Goal: Task Accomplishment & Management: Manage account settings

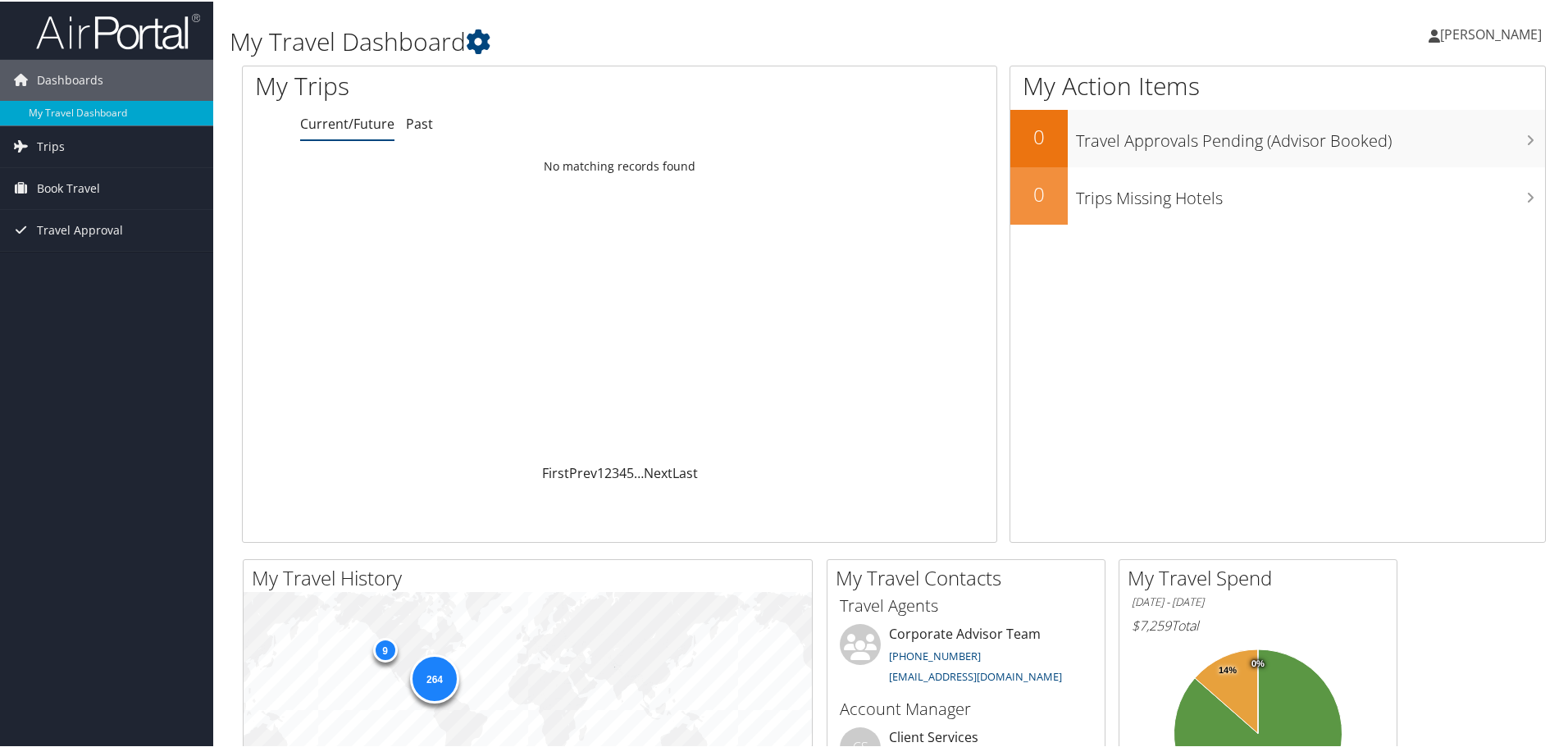
click at [1440, 35] on icon at bounding box center [1434, 34] width 12 height 13
click at [1399, 88] on link "My Settings" at bounding box center [1446, 89] width 183 height 28
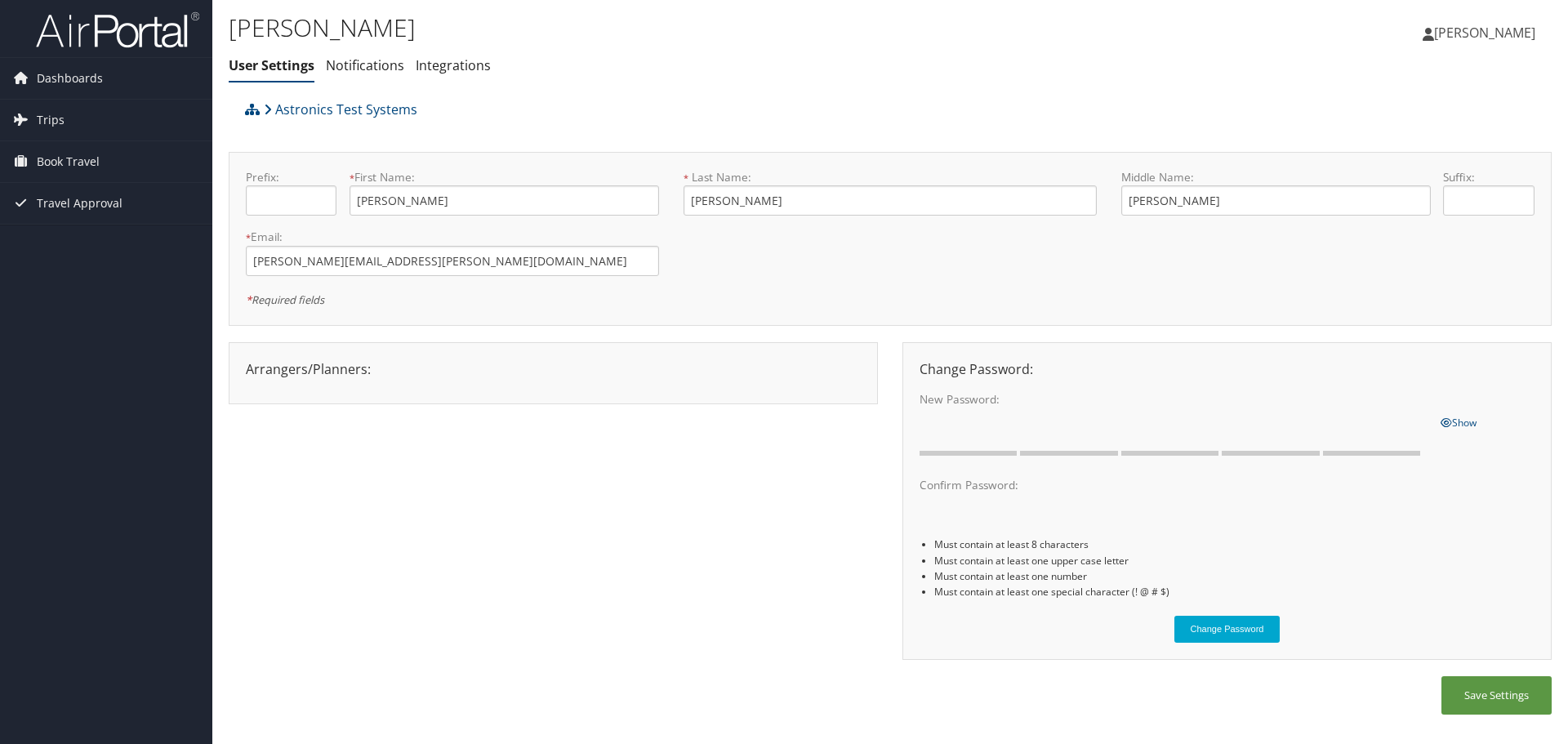
click at [1434, 37] on icon at bounding box center [1428, 34] width 12 height 13
click at [1402, 144] on link "View Travel Profile" at bounding box center [1443, 145] width 183 height 28
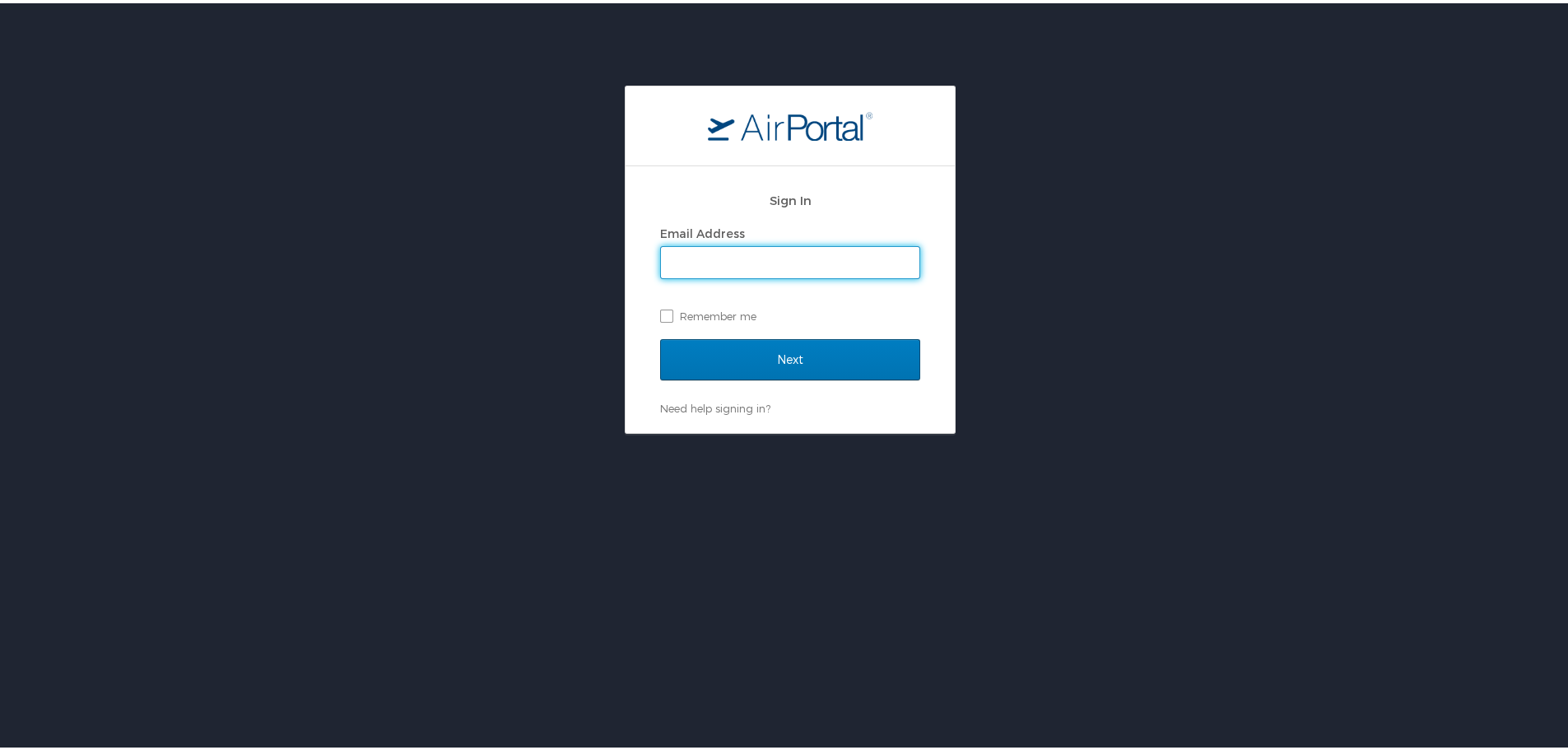
click at [701, 263] on input "Email Address" at bounding box center [790, 258] width 258 height 31
type input "[PERSON_NAME][EMAIL_ADDRESS][PERSON_NAME][DOMAIN_NAME]"
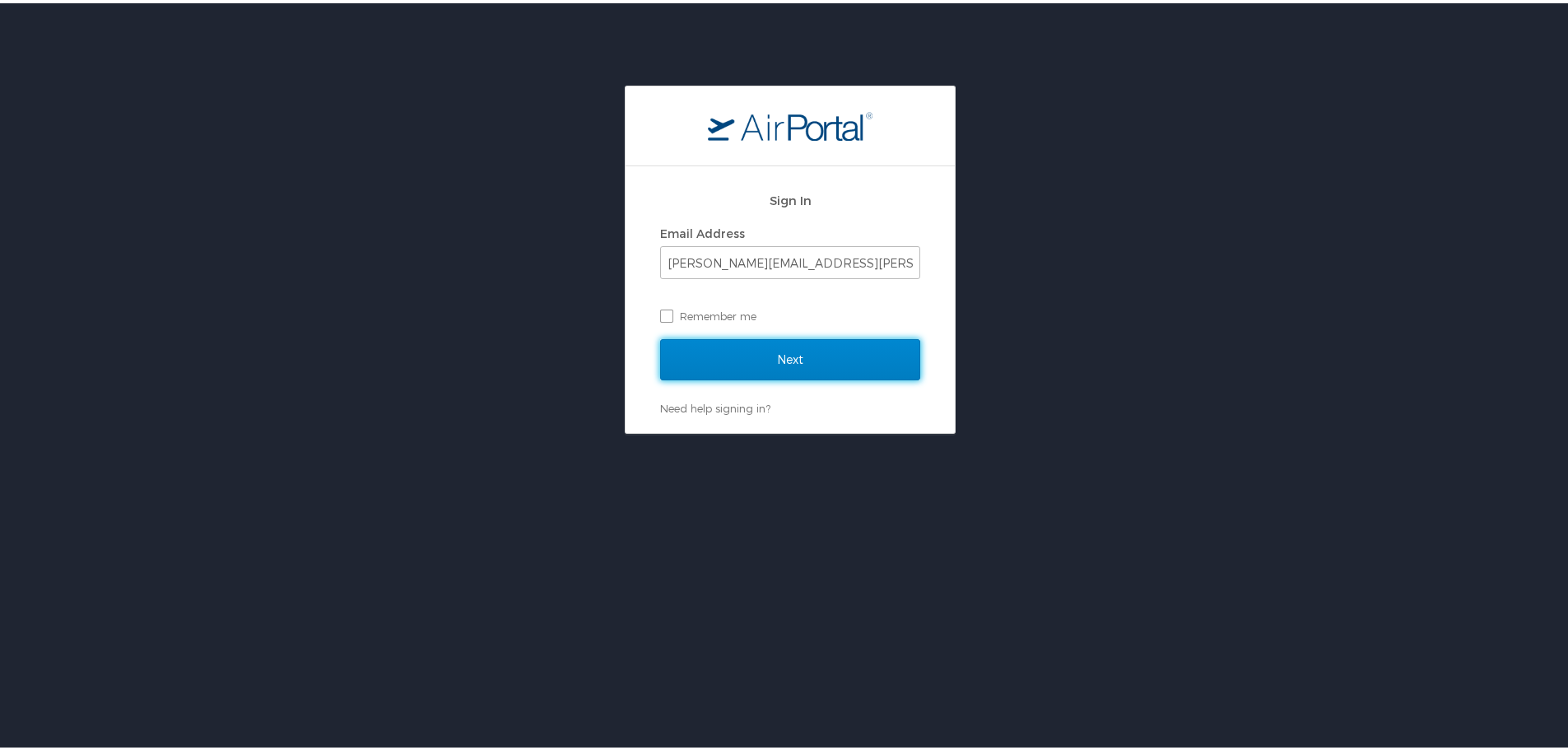
click at [770, 360] on input "Next" at bounding box center [791, 356] width 260 height 41
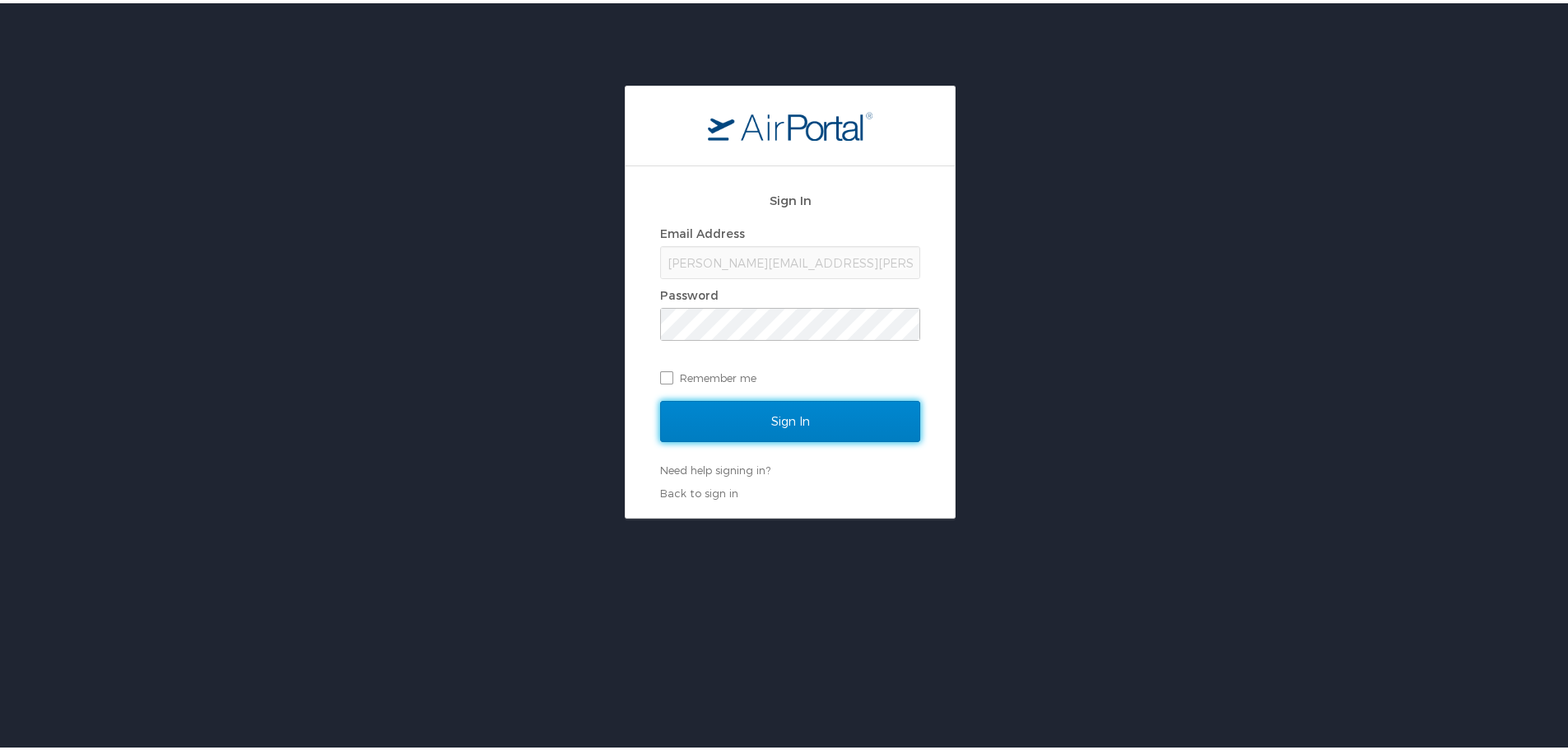
click at [801, 416] on input "Sign In" at bounding box center [791, 418] width 260 height 41
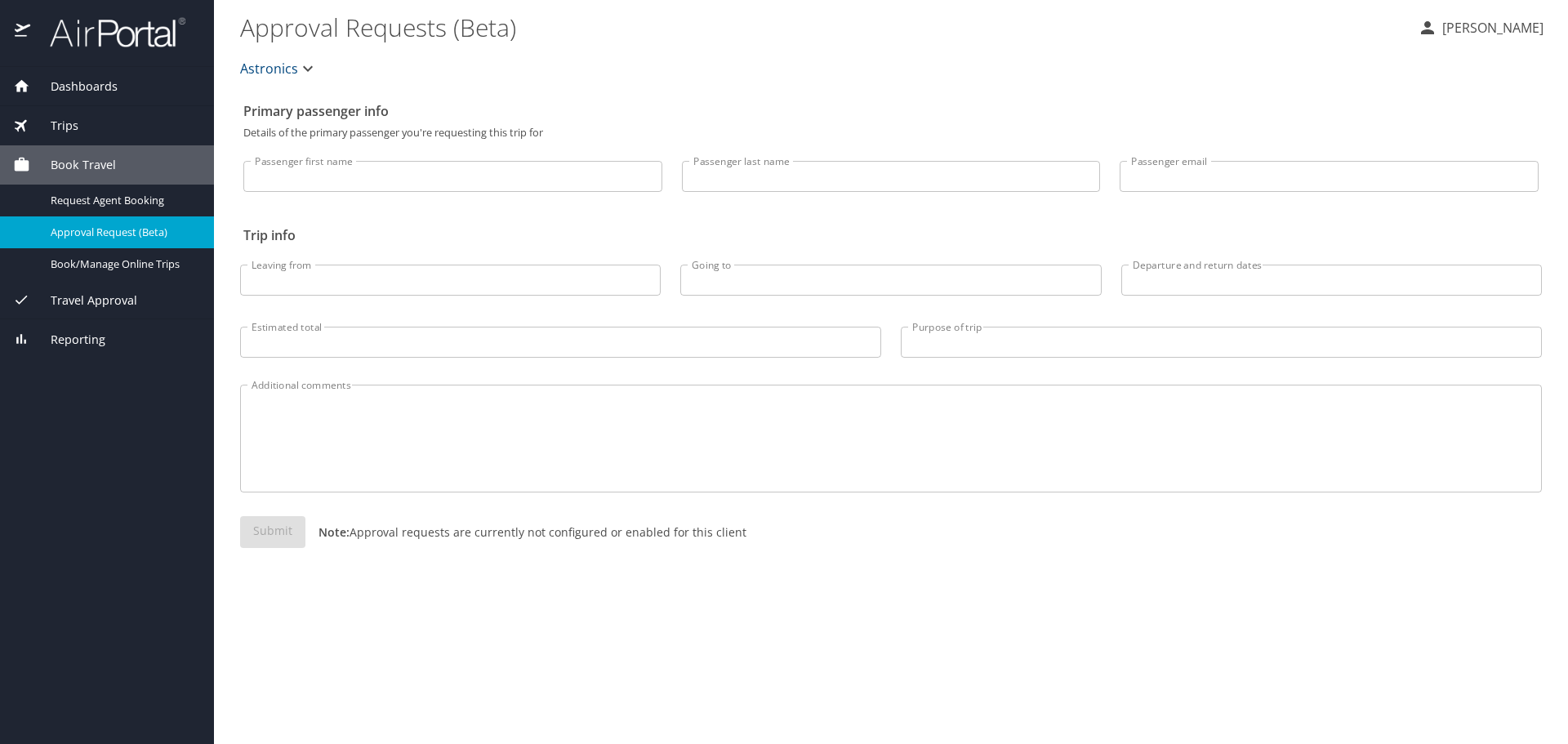
click at [1437, 28] on icon "button" at bounding box center [1427, 28] width 20 height 20
click at [1415, 123] on li "View travel profile" at bounding box center [1475, 122] width 167 height 29
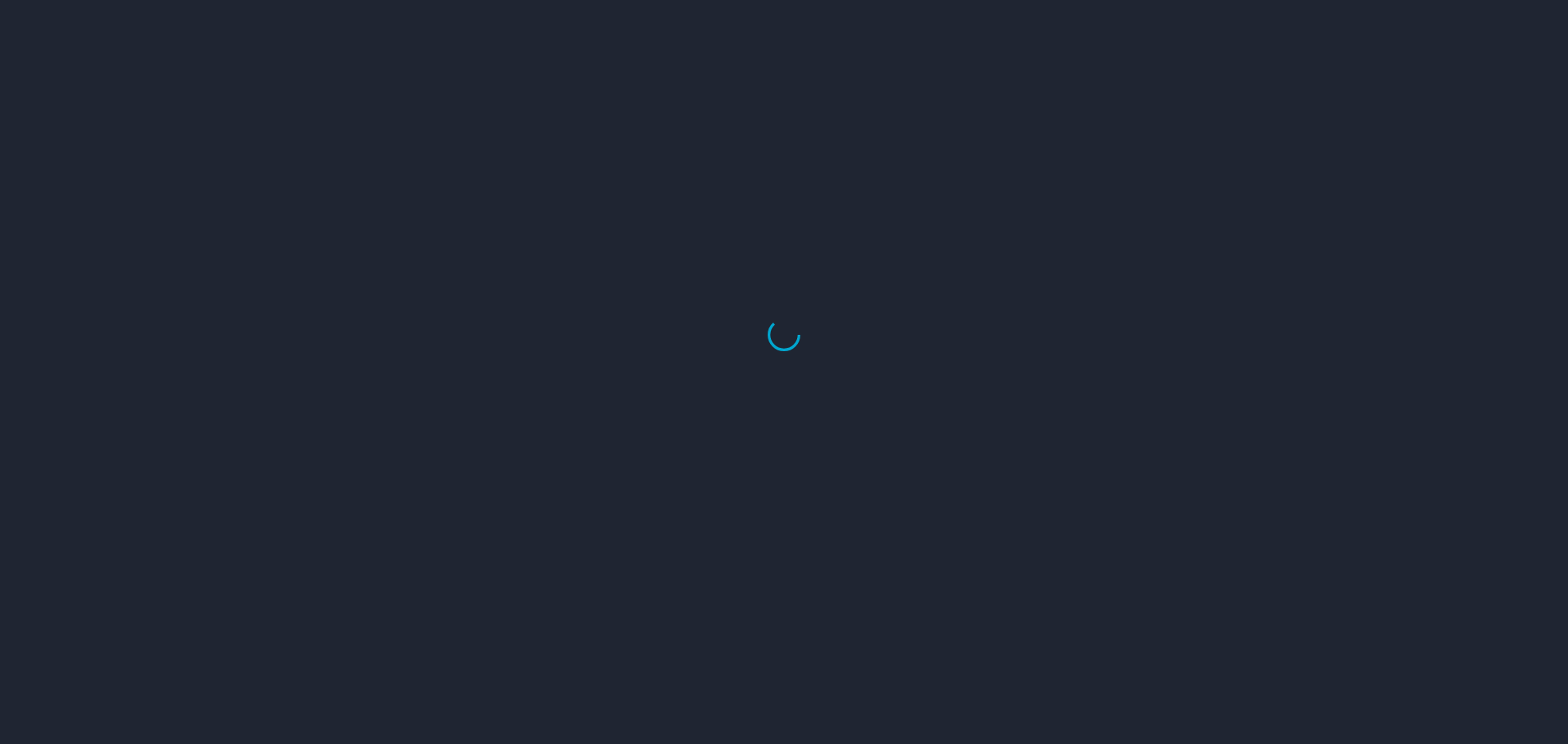
select select "US"
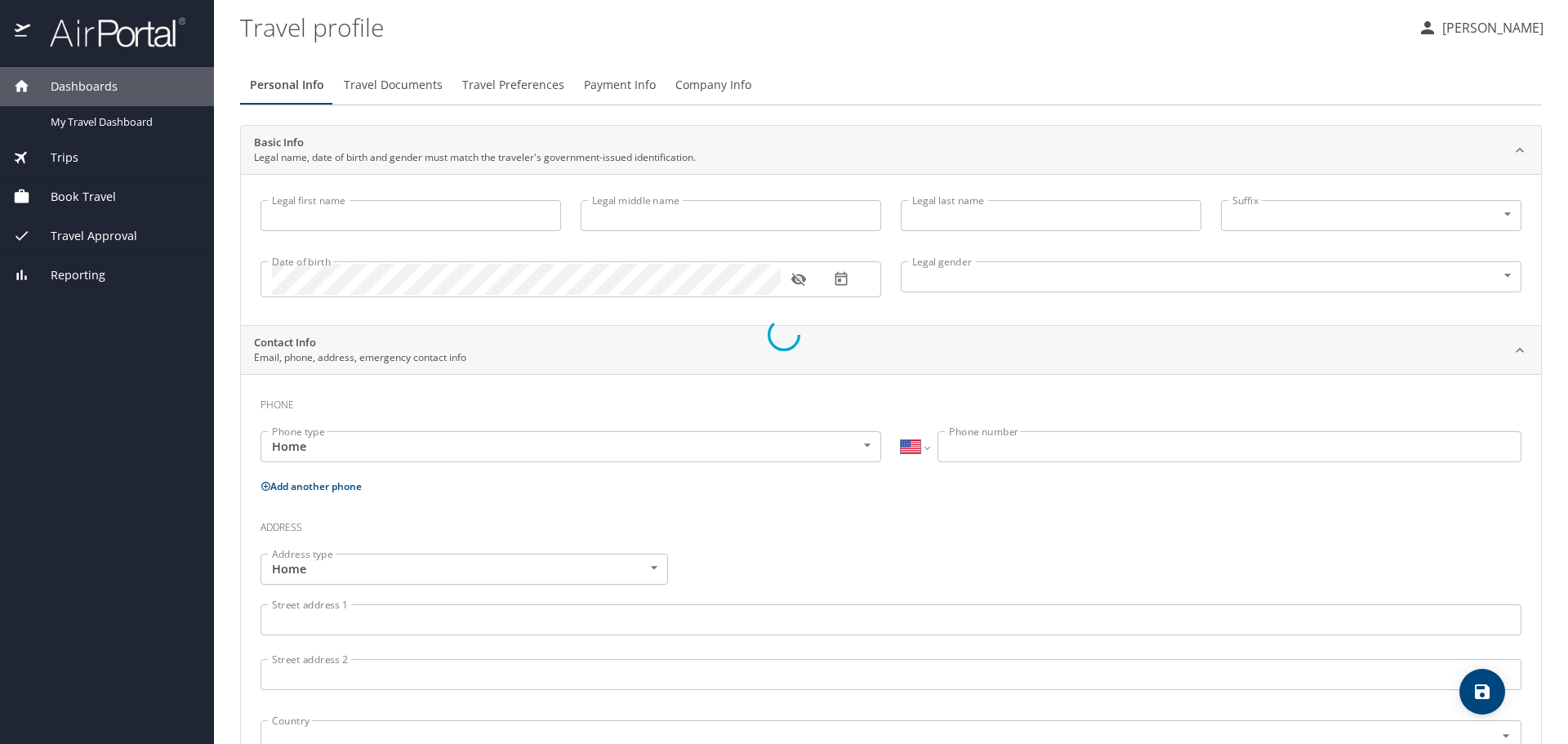
type input "[PERSON_NAME]"
type input "[DEMOGRAPHIC_DATA]"
type input "[PERSON_NAME]"
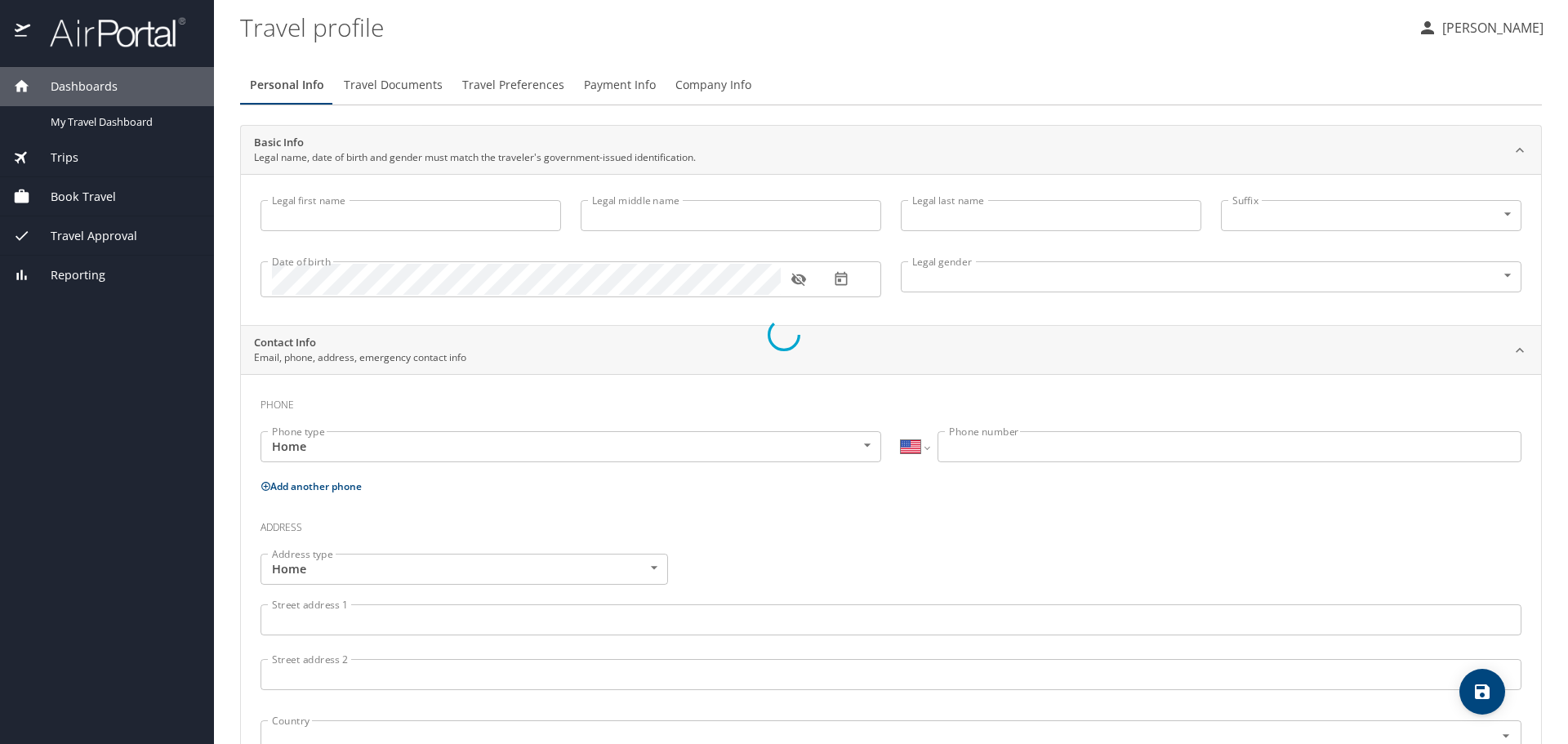
type input "[PERSON_NAME]"
type input "[PHONE_NUMBER]"
select select "US"
select select "MM"
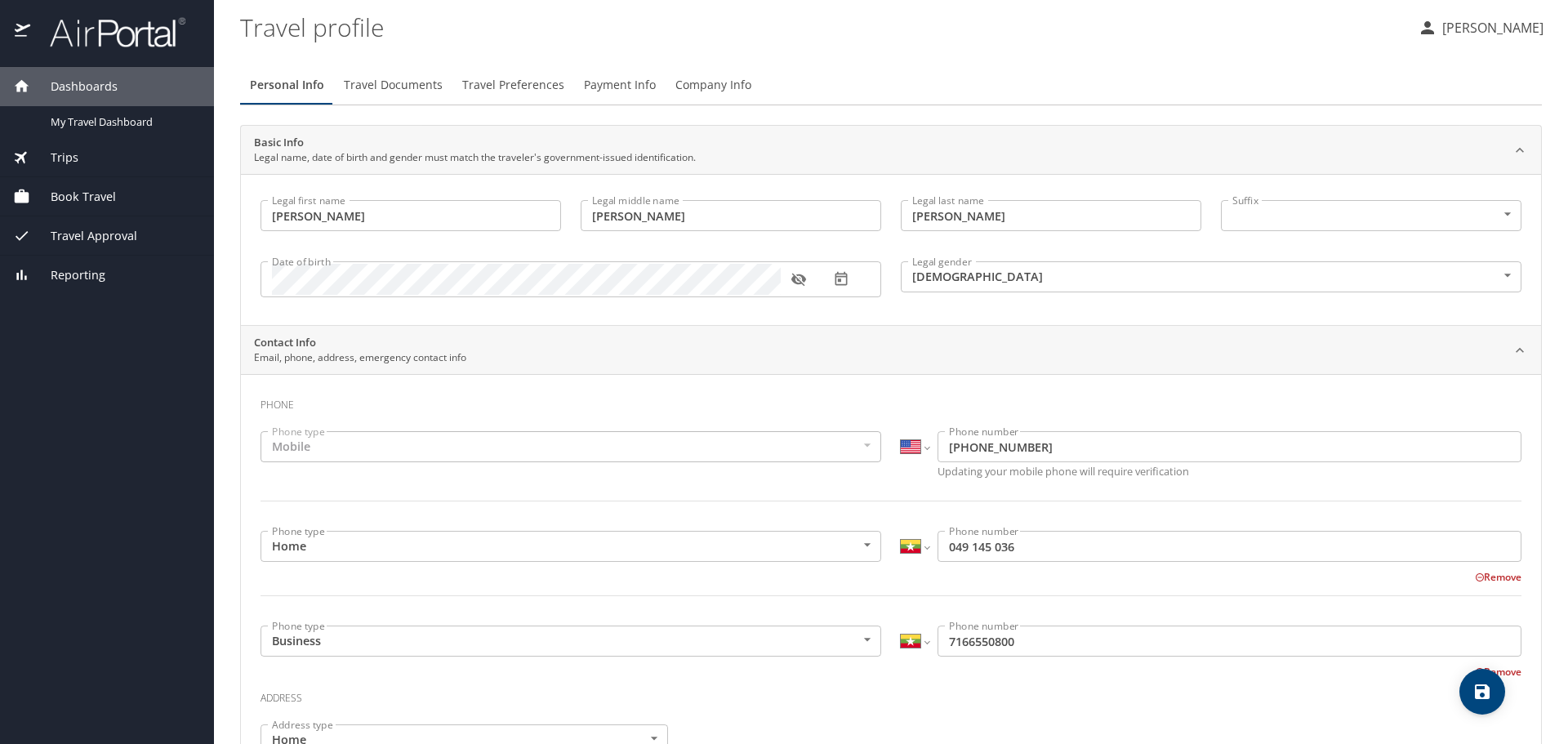
click at [631, 83] on span "Payment Info" at bounding box center [620, 85] width 72 height 20
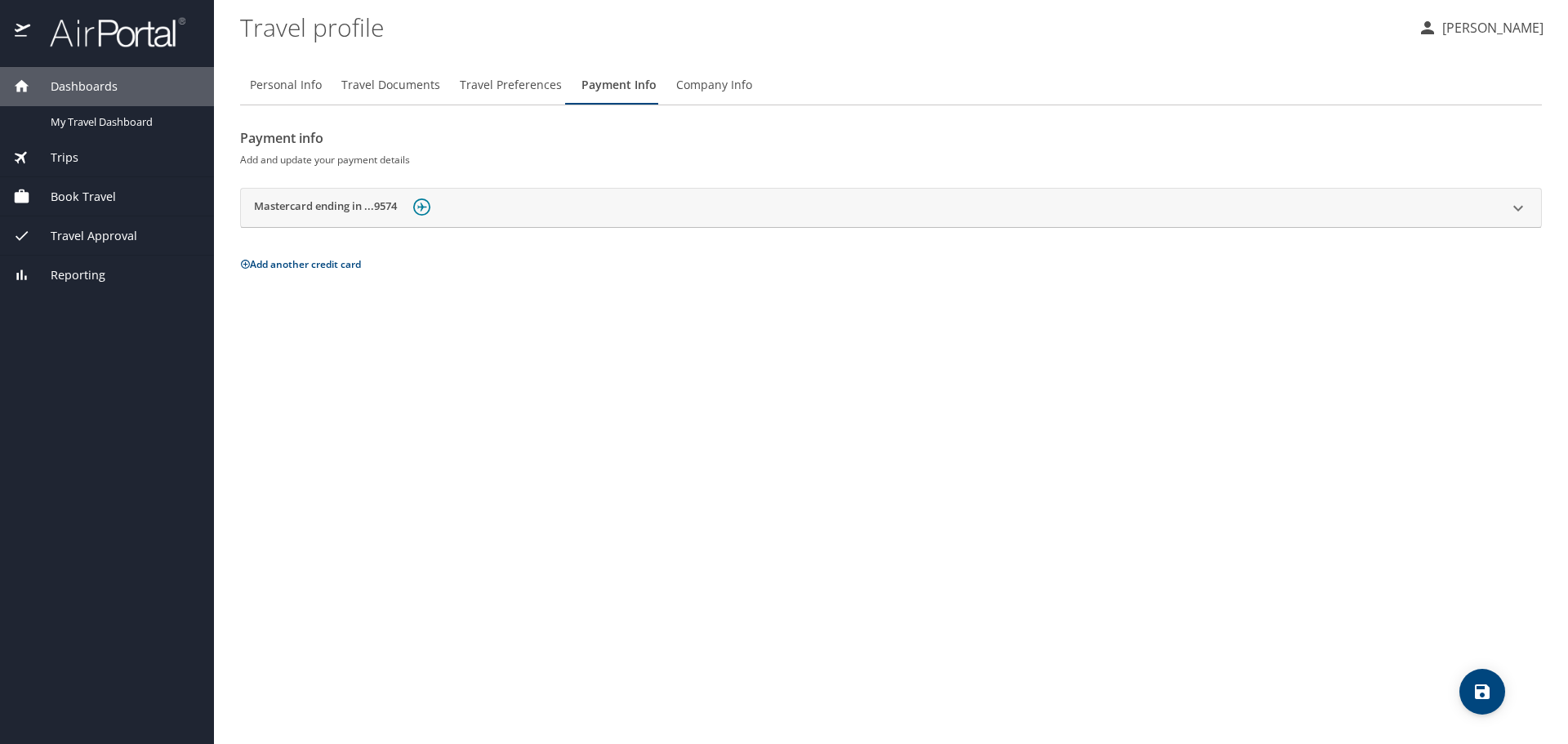
click at [1515, 206] on icon at bounding box center [1518, 208] width 20 height 20
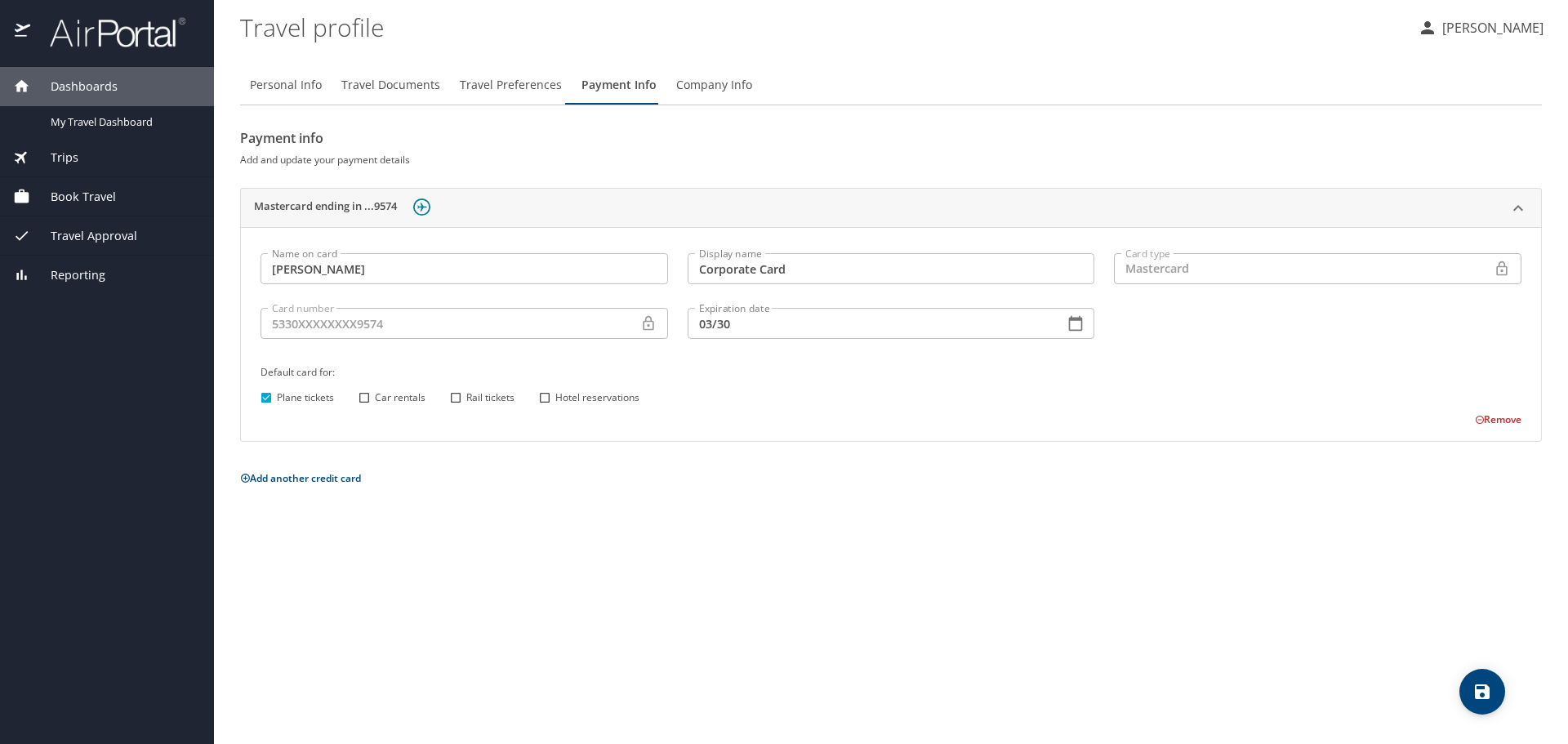
click at [1493, 418] on button "Remove" at bounding box center [1498, 419] width 46 height 14
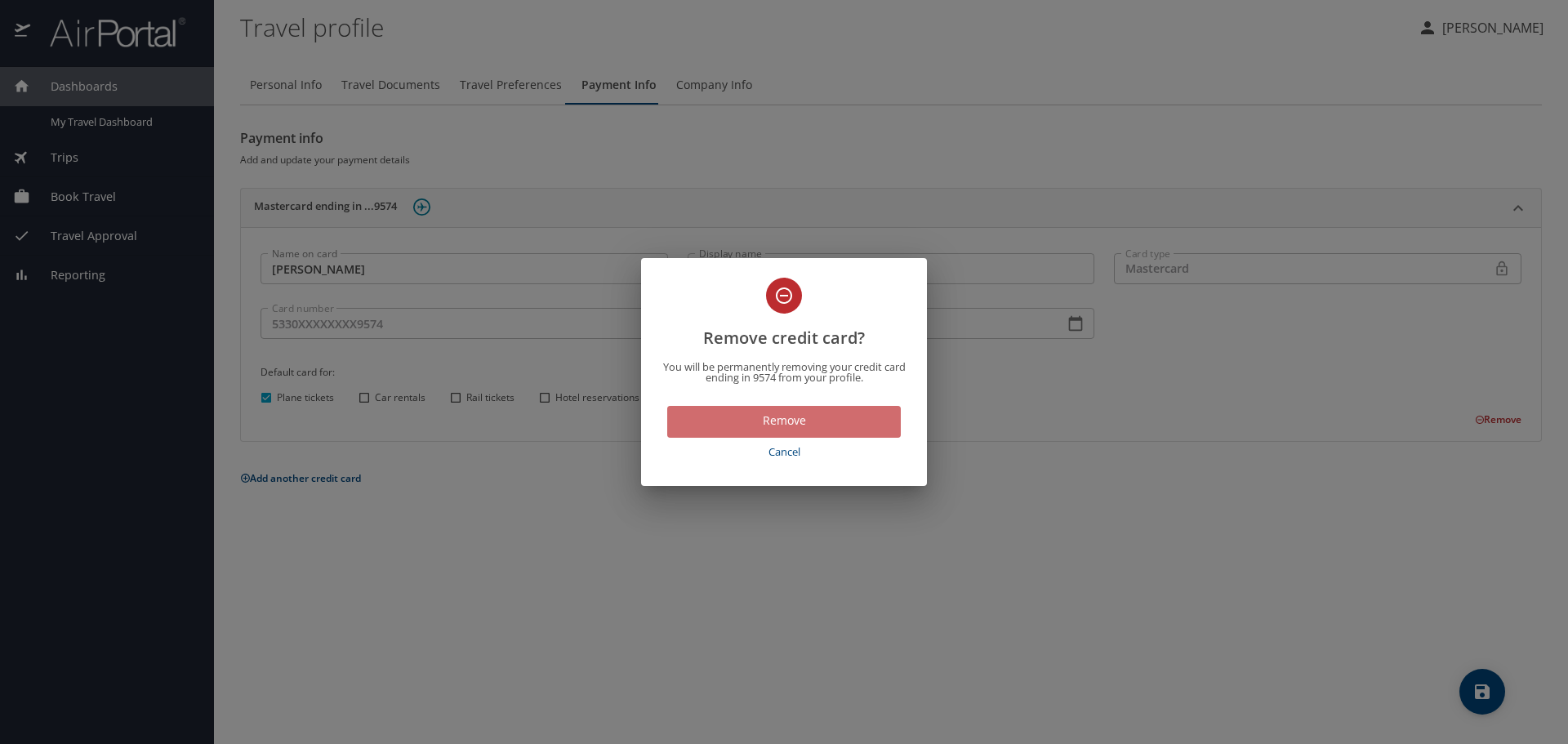
click at [821, 420] on span "Remove" at bounding box center [784, 420] width 207 height 20
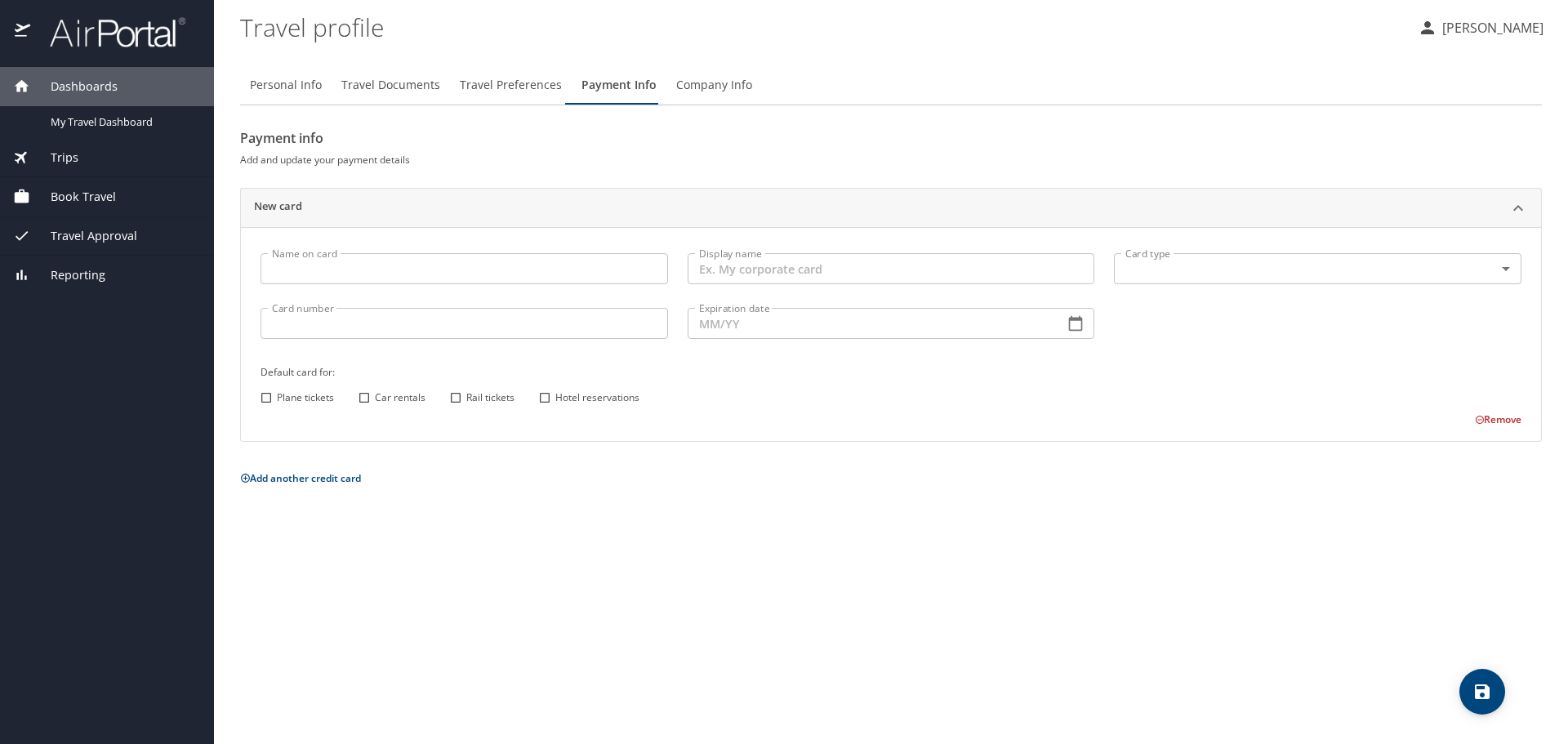
click at [344, 279] on input "Name on card" at bounding box center [465, 268] width 408 height 31
type input "[PERSON_NAME]"
click at [708, 269] on input "Display name" at bounding box center [891, 268] width 408 height 31
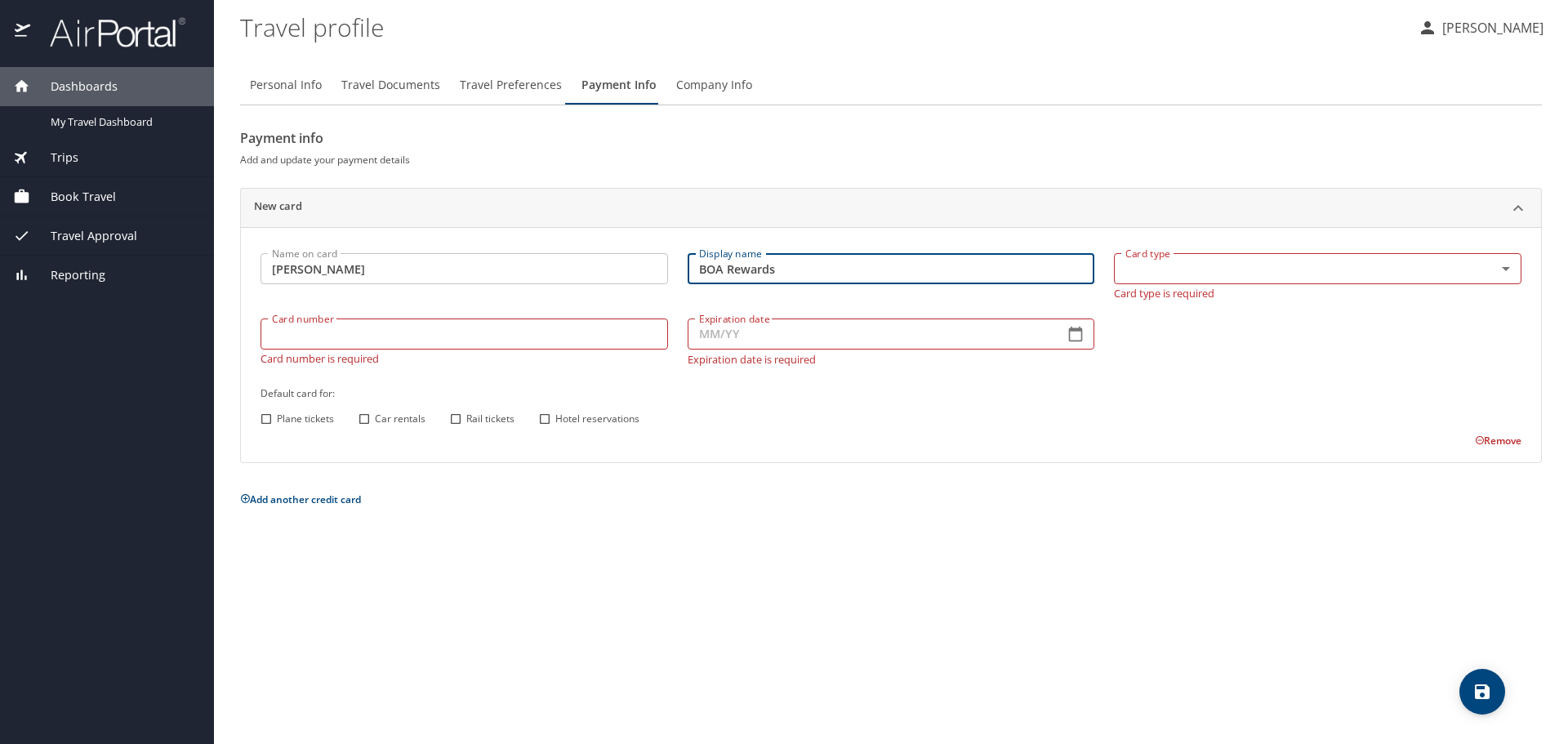
type input "BOA Rewards"
click at [1503, 269] on body "Dashboards My Travel Dashboard Trips Current / Future Trips Past Trips Trips Mi…" at bounding box center [784, 372] width 1568 height 744
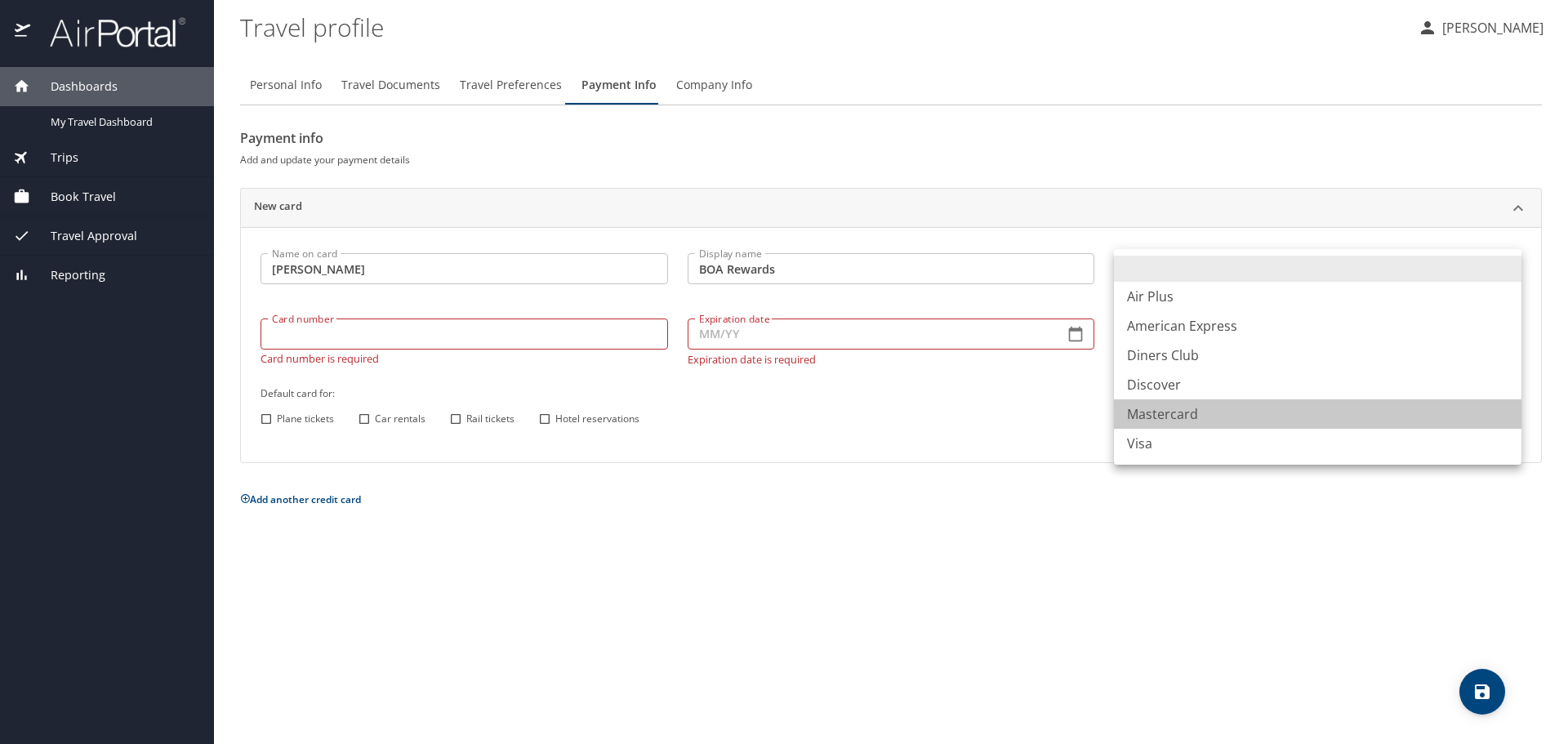
click at [1209, 408] on li "Mastercard" at bounding box center [1318, 413] width 408 height 29
type input "CA"
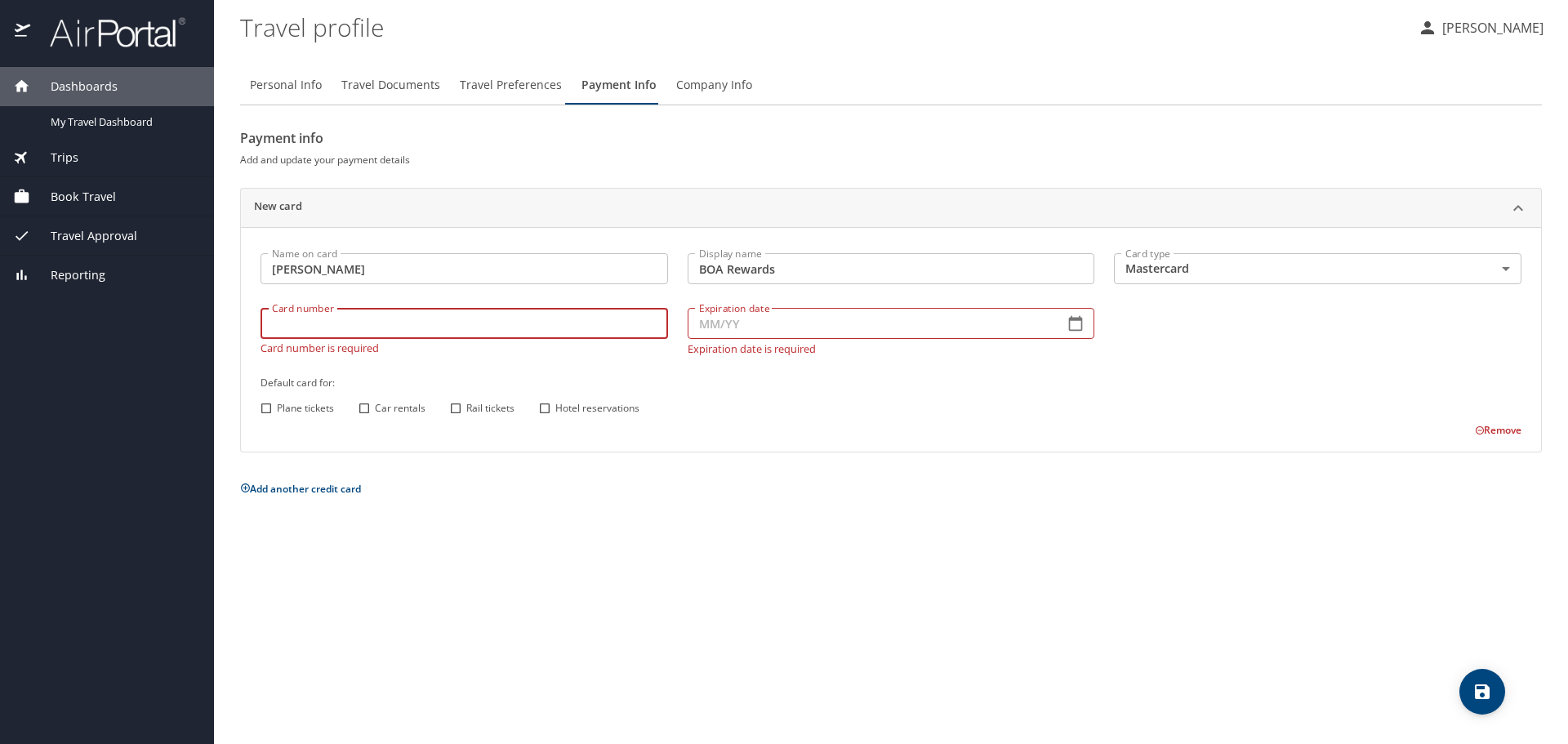
click at [572, 336] on input "Card number" at bounding box center [465, 323] width 408 height 31
type input "[CREDIT_CARD_NUMBER]"
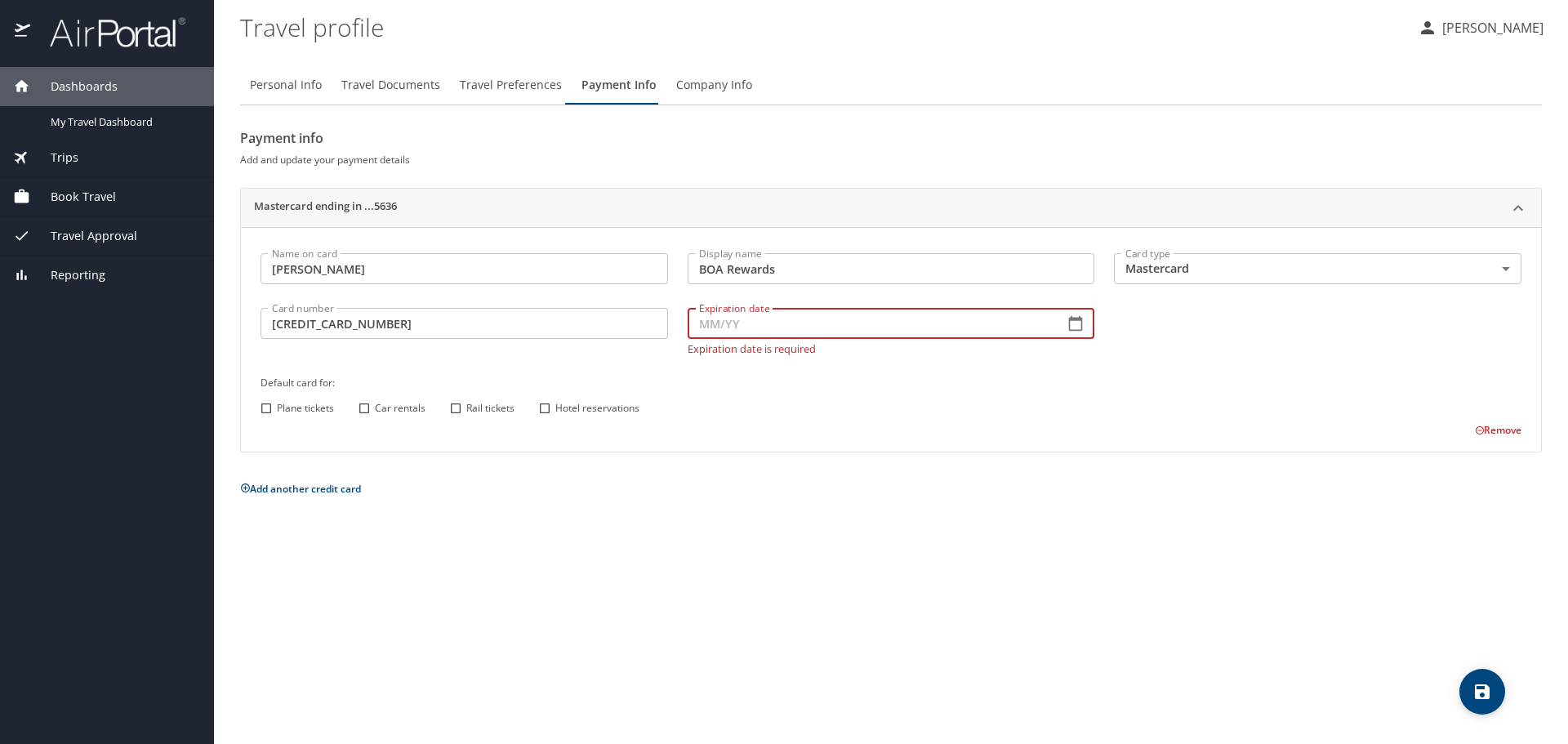
click at [731, 328] on input "Expiration date" at bounding box center [869, 323] width 364 height 31
type input "07/29"
click at [269, 407] on input "Plane tickets" at bounding box center [266, 408] width 21 height 21
checkbox input "true"
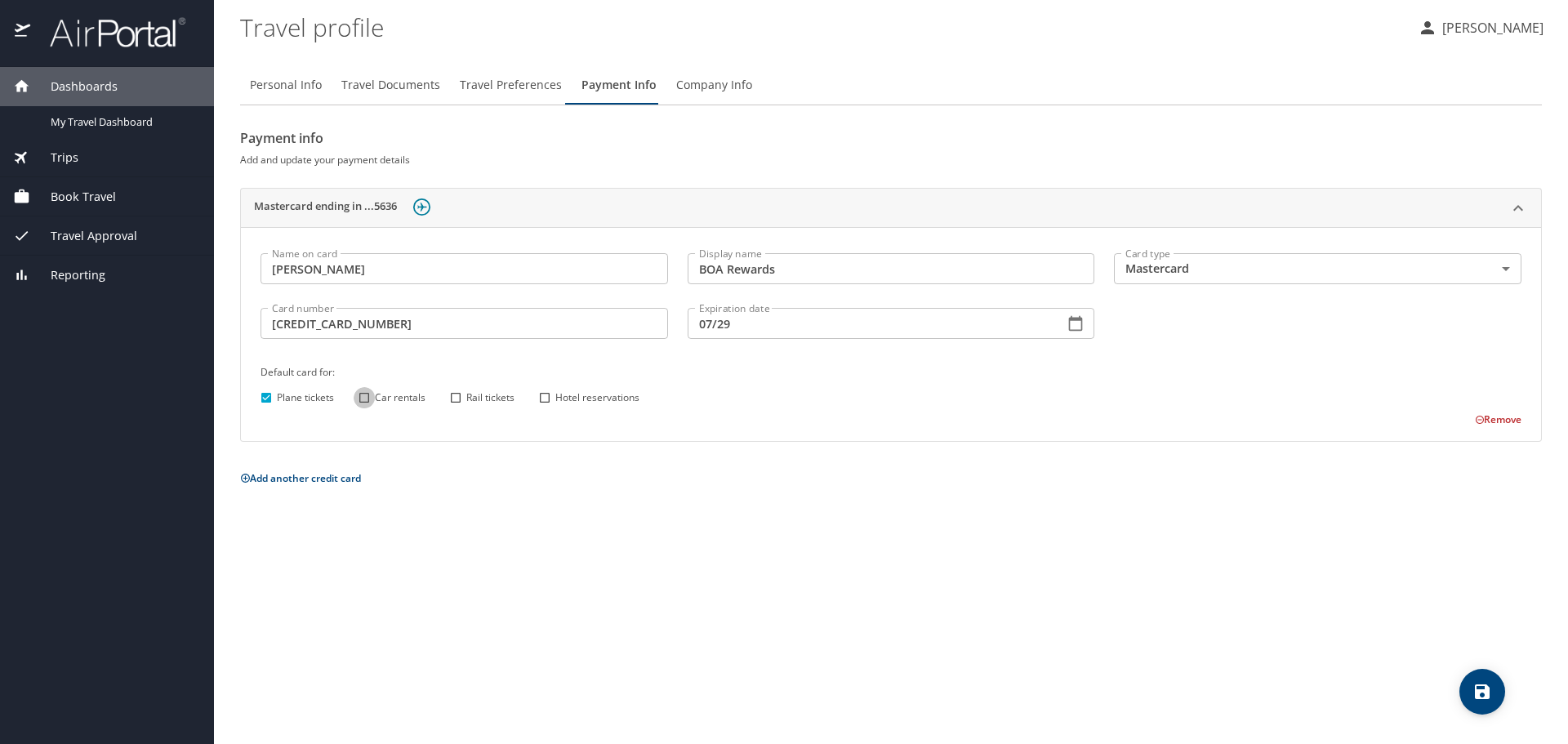
click at [364, 399] on input "Car rentals" at bounding box center [364, 398] width 21 height 21
checkbox input "true"
click at [545, 399] on input "Hotel reservations" at bounding box center [545, 398] width 21 height 21
checkbox input "true"
click at [265, 399] on input "Plane tickets" at bounding box center [266, 398] width 21 height 21
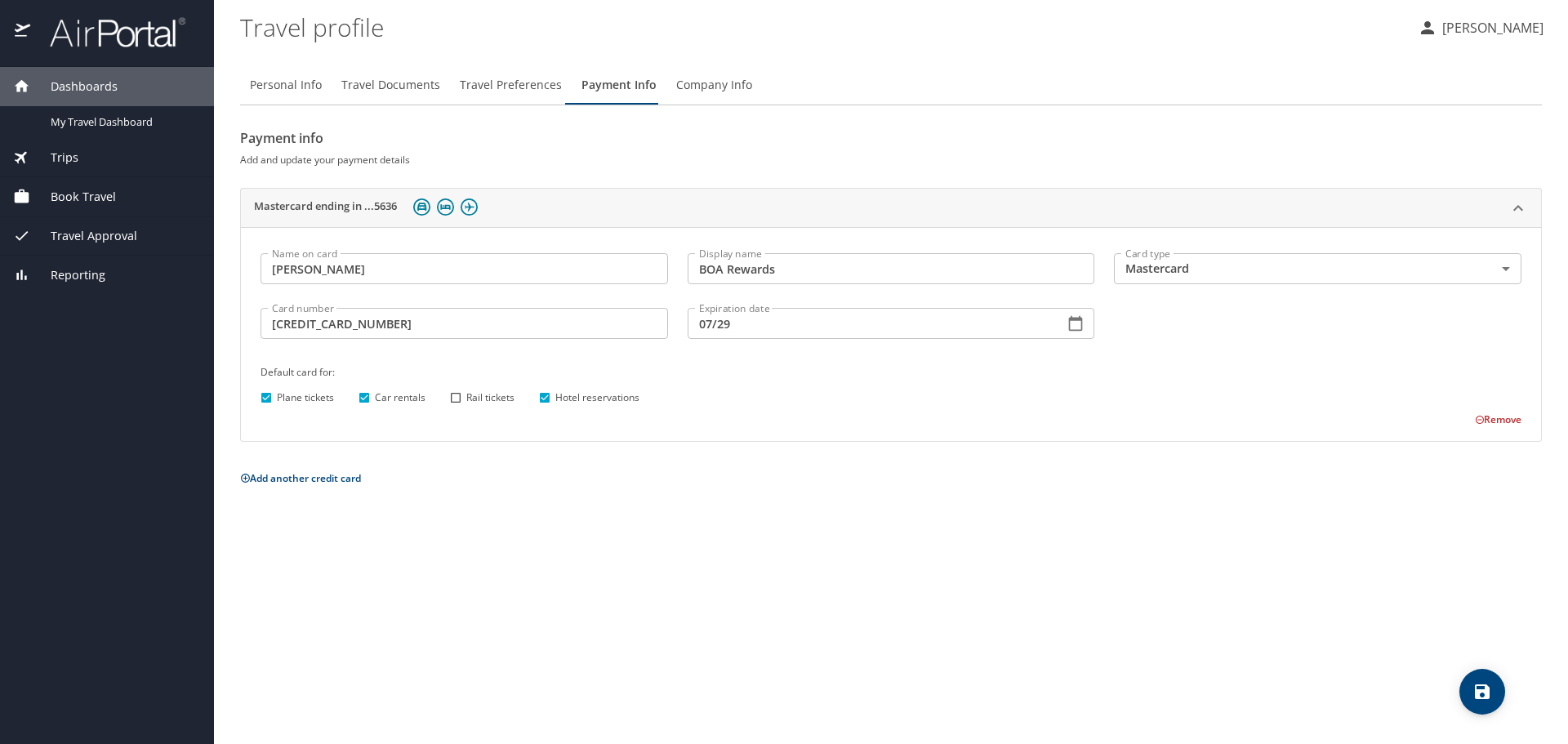
checkbox input "false"
click at [291, 91] on span "Personal Info" at bounding box center [286, 85] width 72 height 20
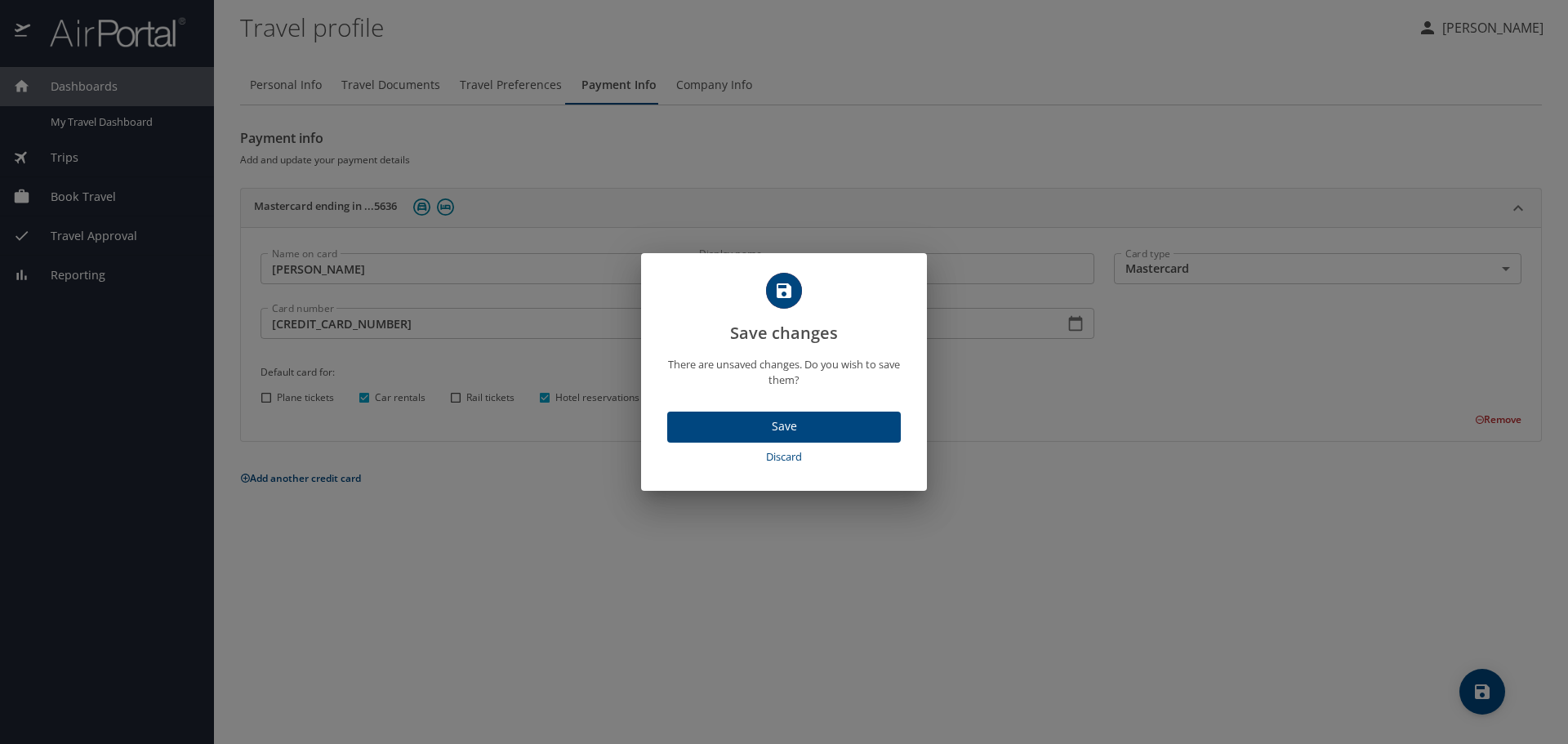
click at [778, 427] on span "Save" at bounding box center [784, 426] width 207 height 20
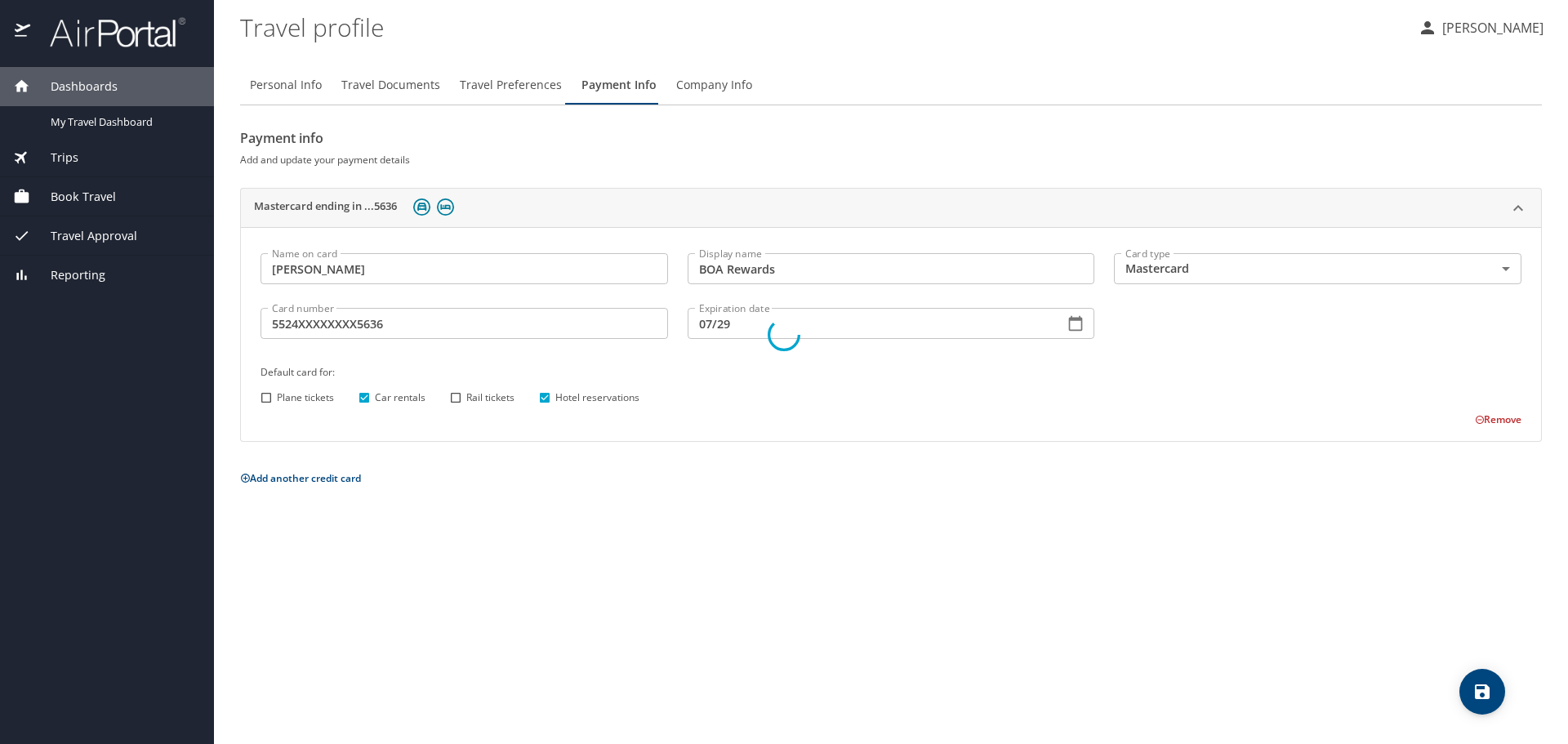
select select "US"
select select "MM"
select select "US"
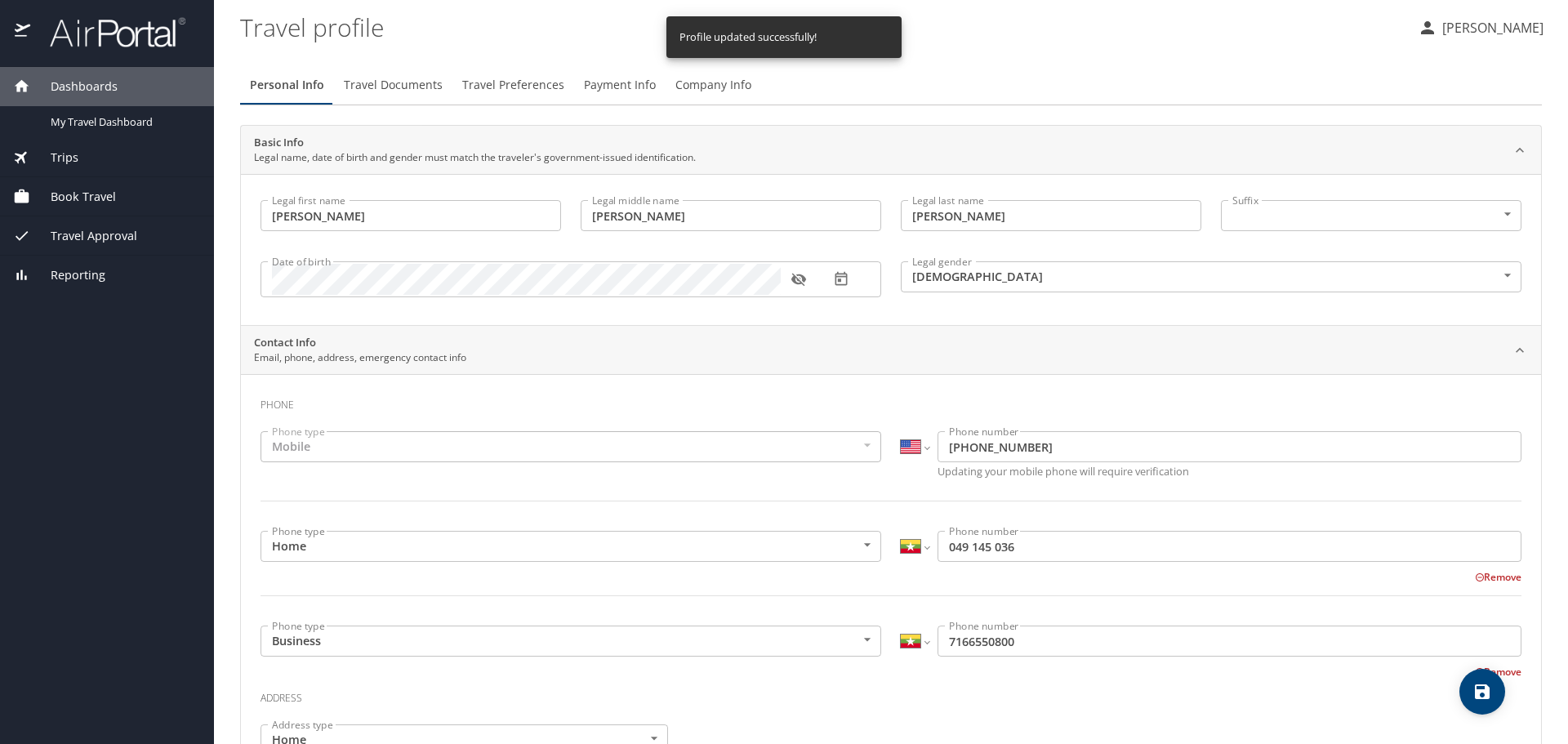
select select "US"
select select "MM"
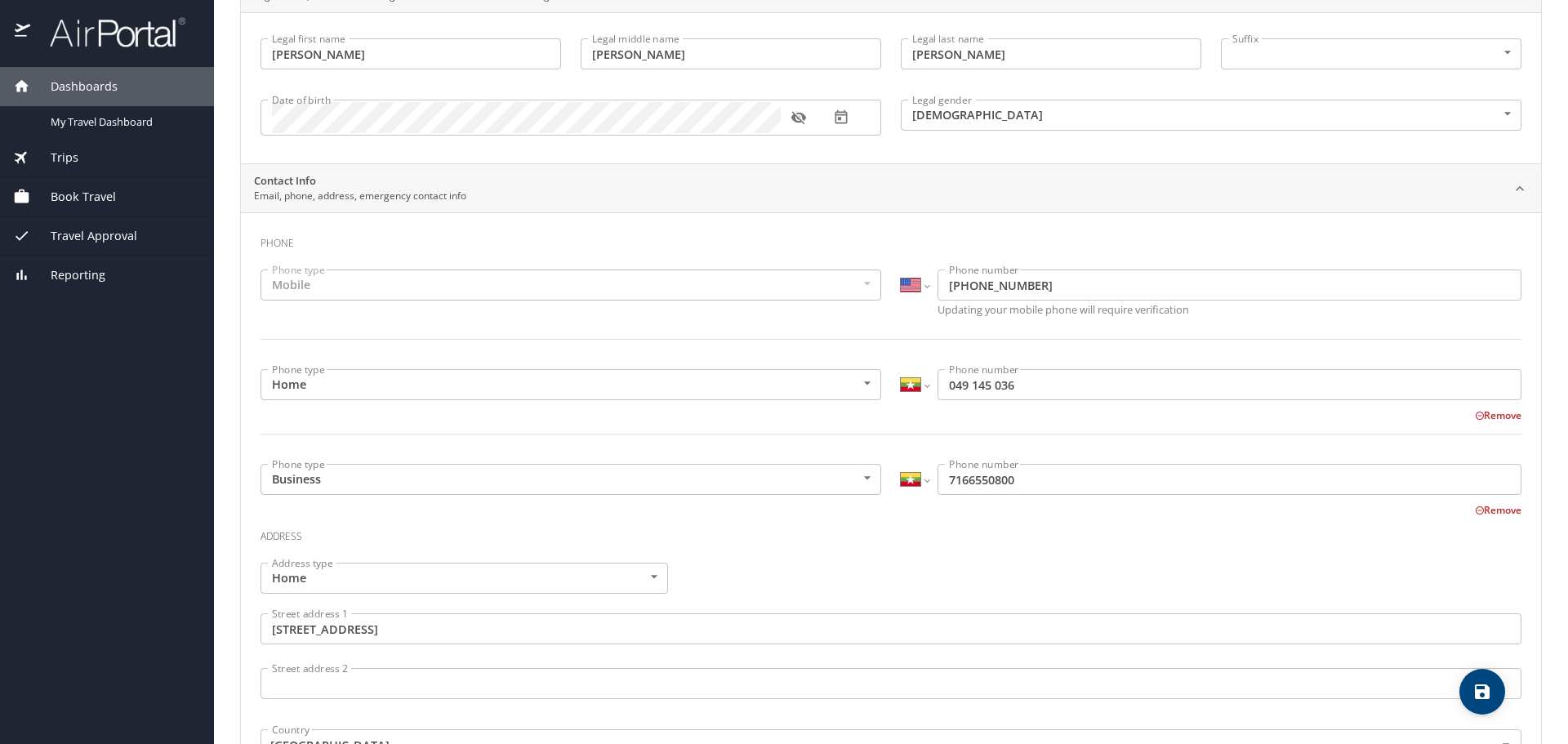
scroll to position [163, 0]
click at [1475, 412] on button "Remove" at bounding box center [1498, 414] width 46 height 14
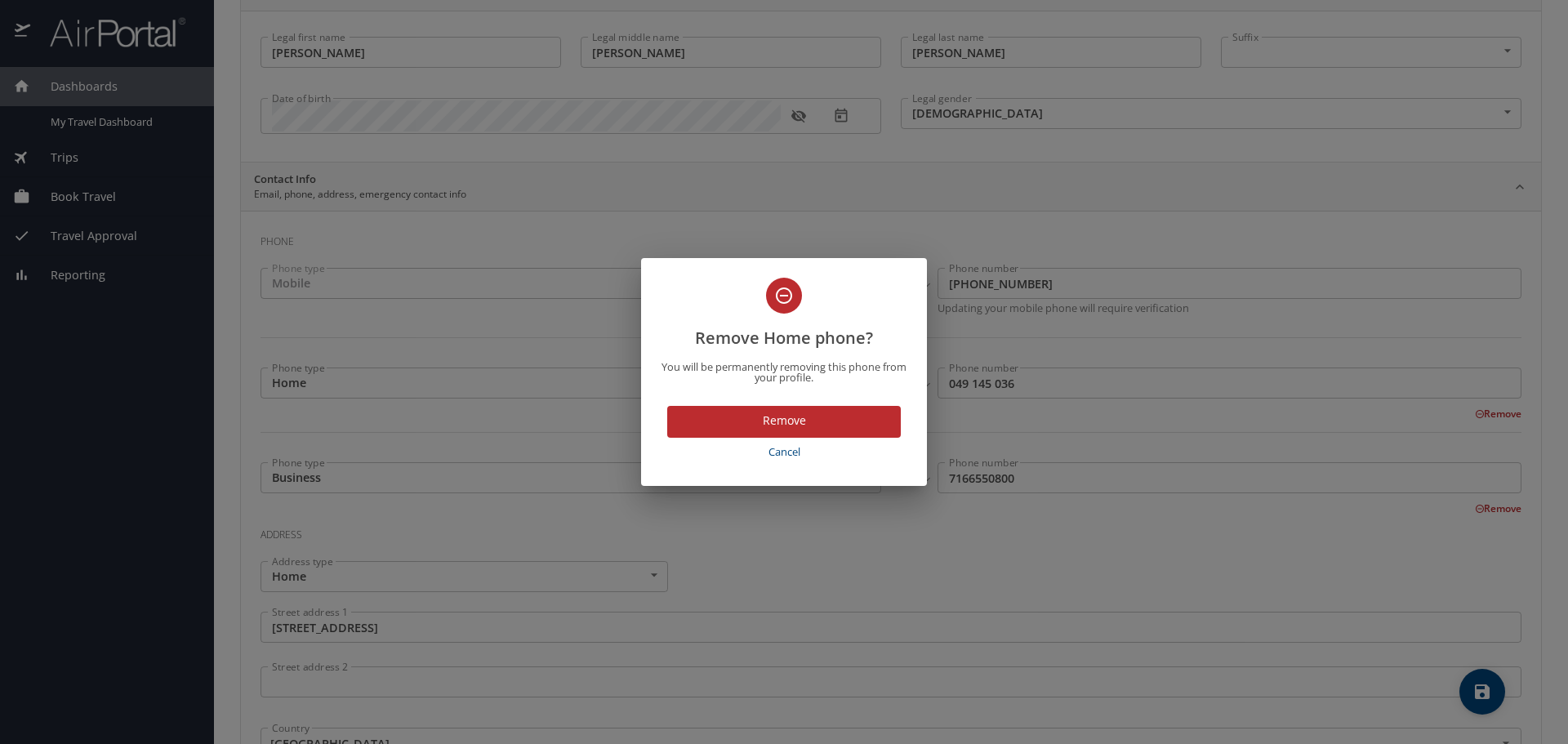
click at [798, 422] on span "Remove" at bounding box center [784, 420] width 207 height 20
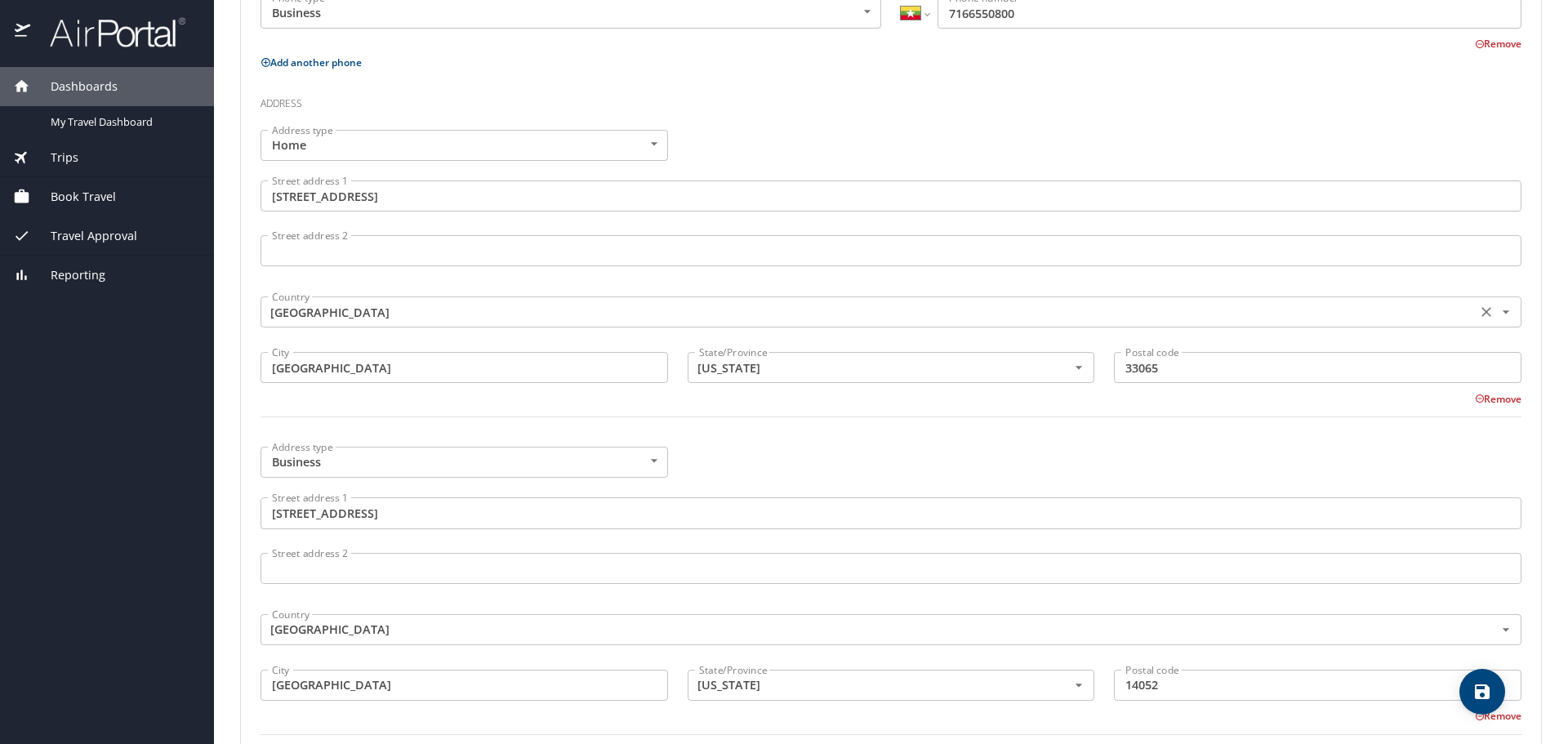
scroll to position [571, 0]
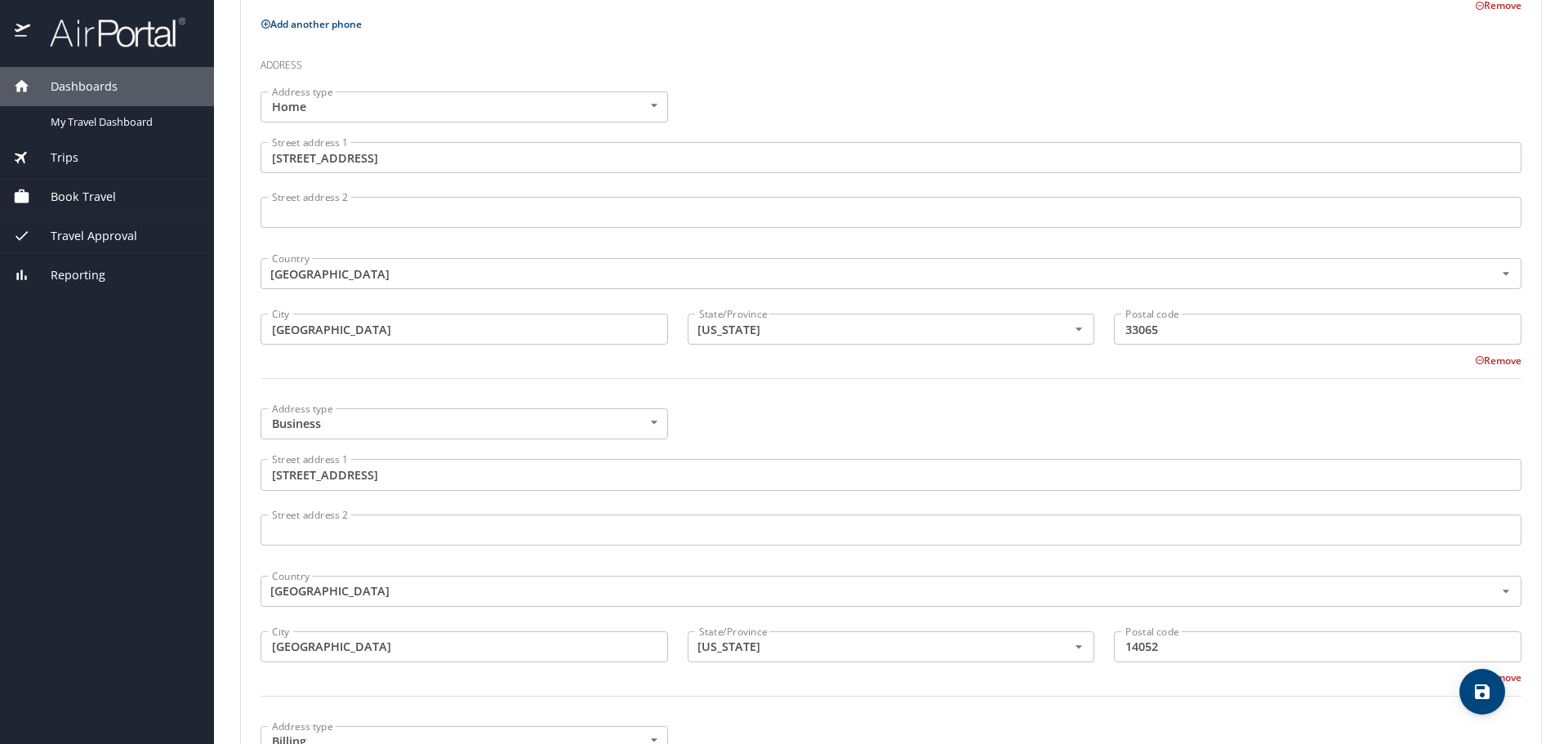
click at [651, 427] on body "Dashboards My Travel Dashboard Trips Current / Future Trips Past Trips Trips Mi…" at bounding box center [784, 372] width 1568 height 744
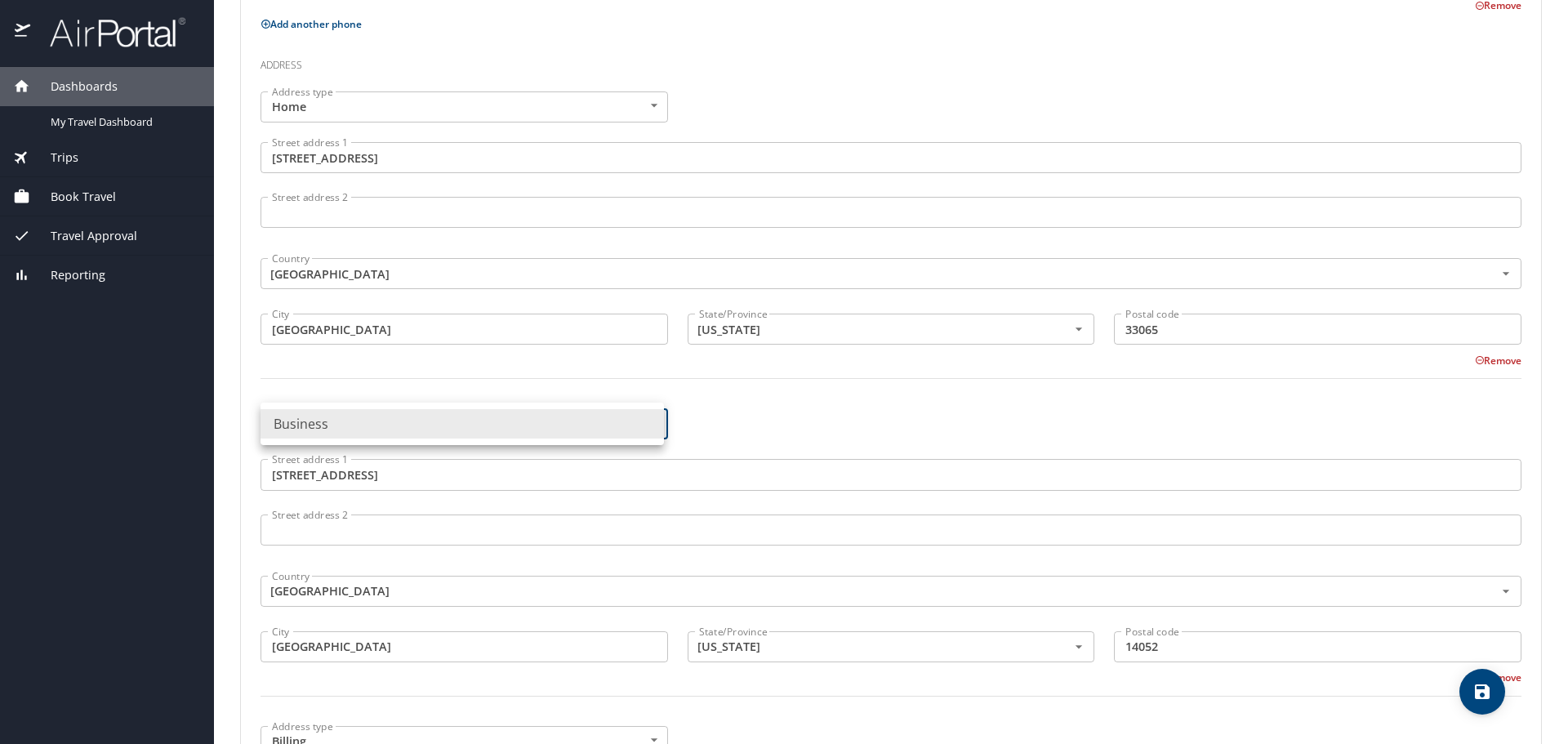
click at [651, 427] on li "Business" at bounding box center [462, 423] width 403 height 29
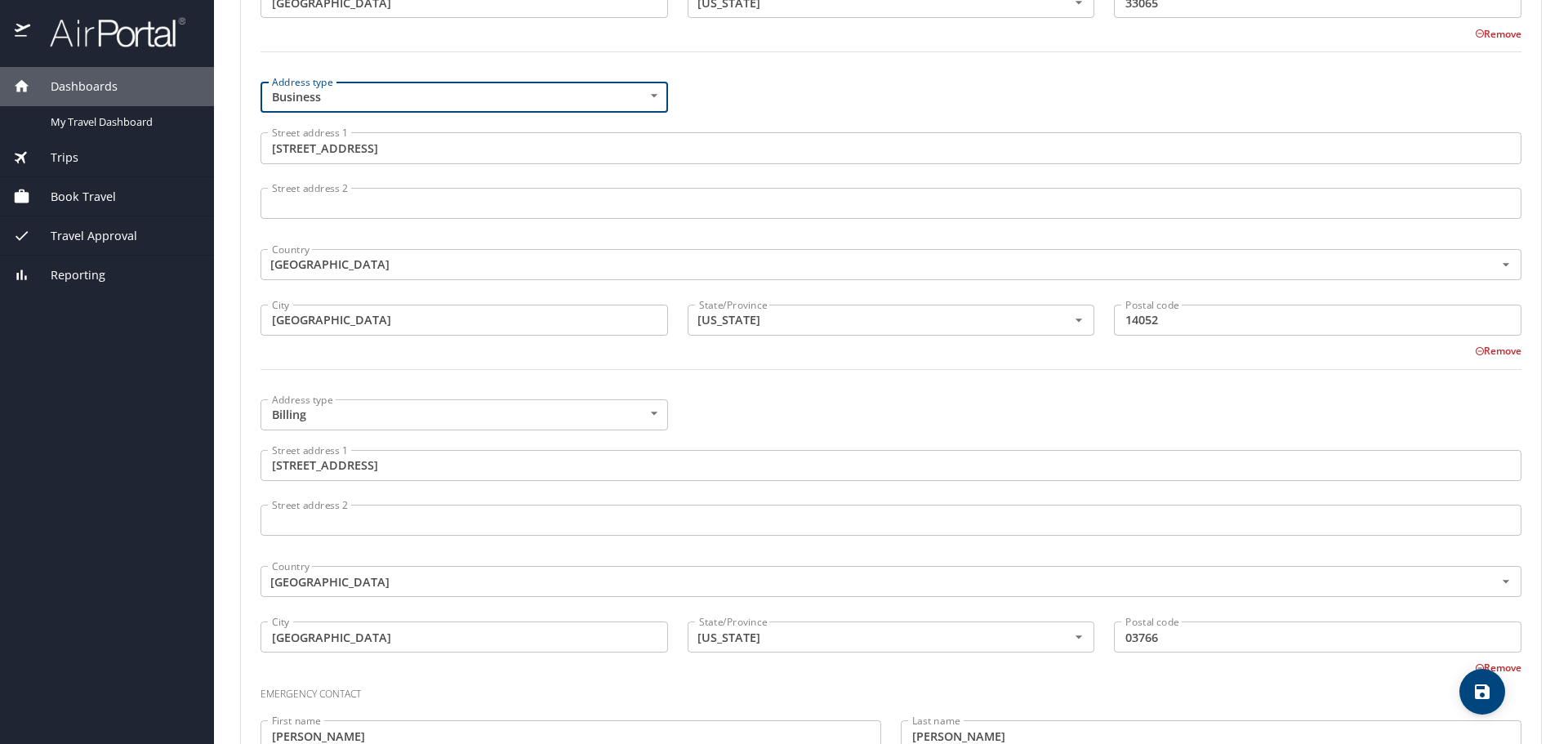
scroll to position [980, 0]
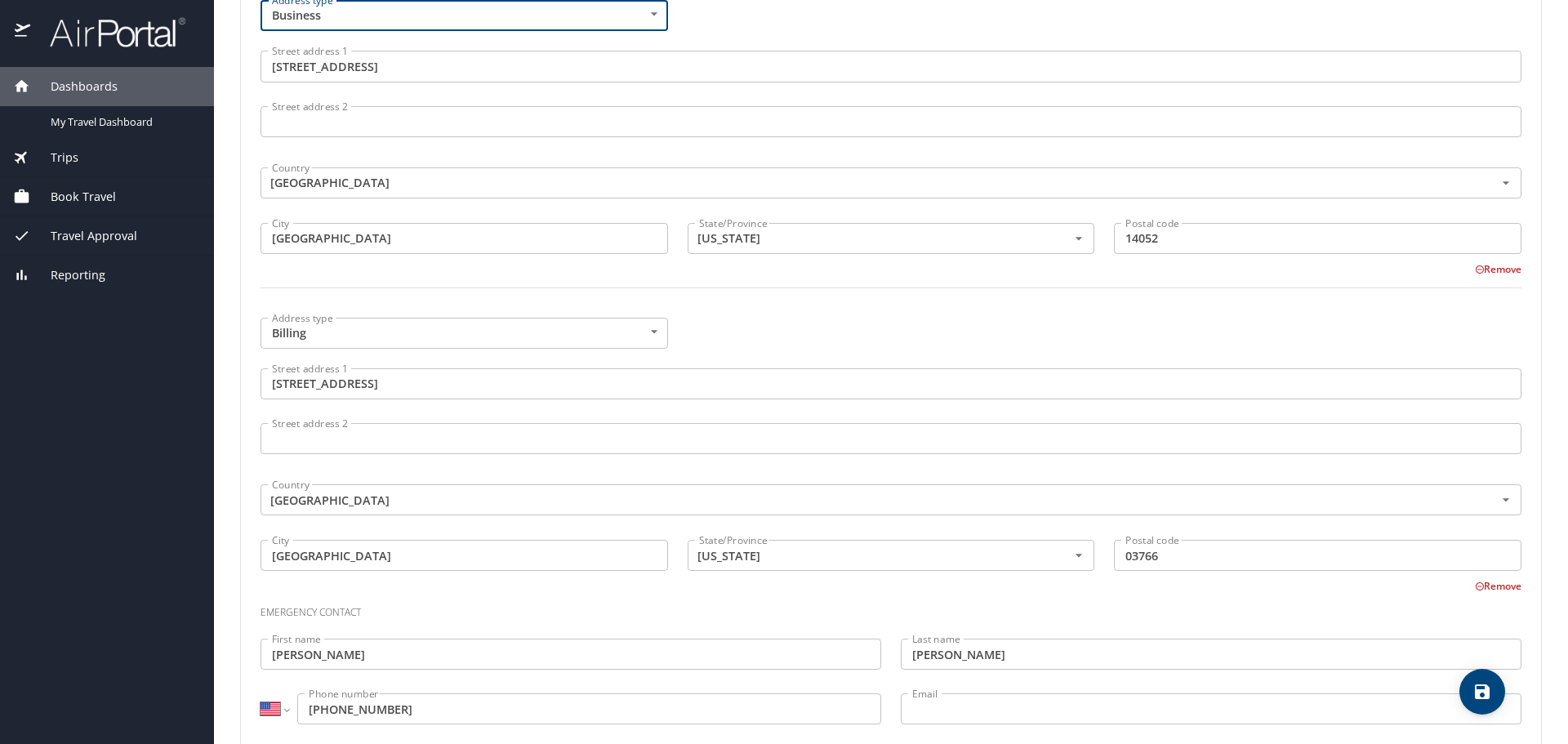
click at [653, 337] on body "Dashboards My Travel Dashboard Trips Current / Future Trips Past Trips Trips Mi…" at bounding box center [784, 372] width 1568 height 744
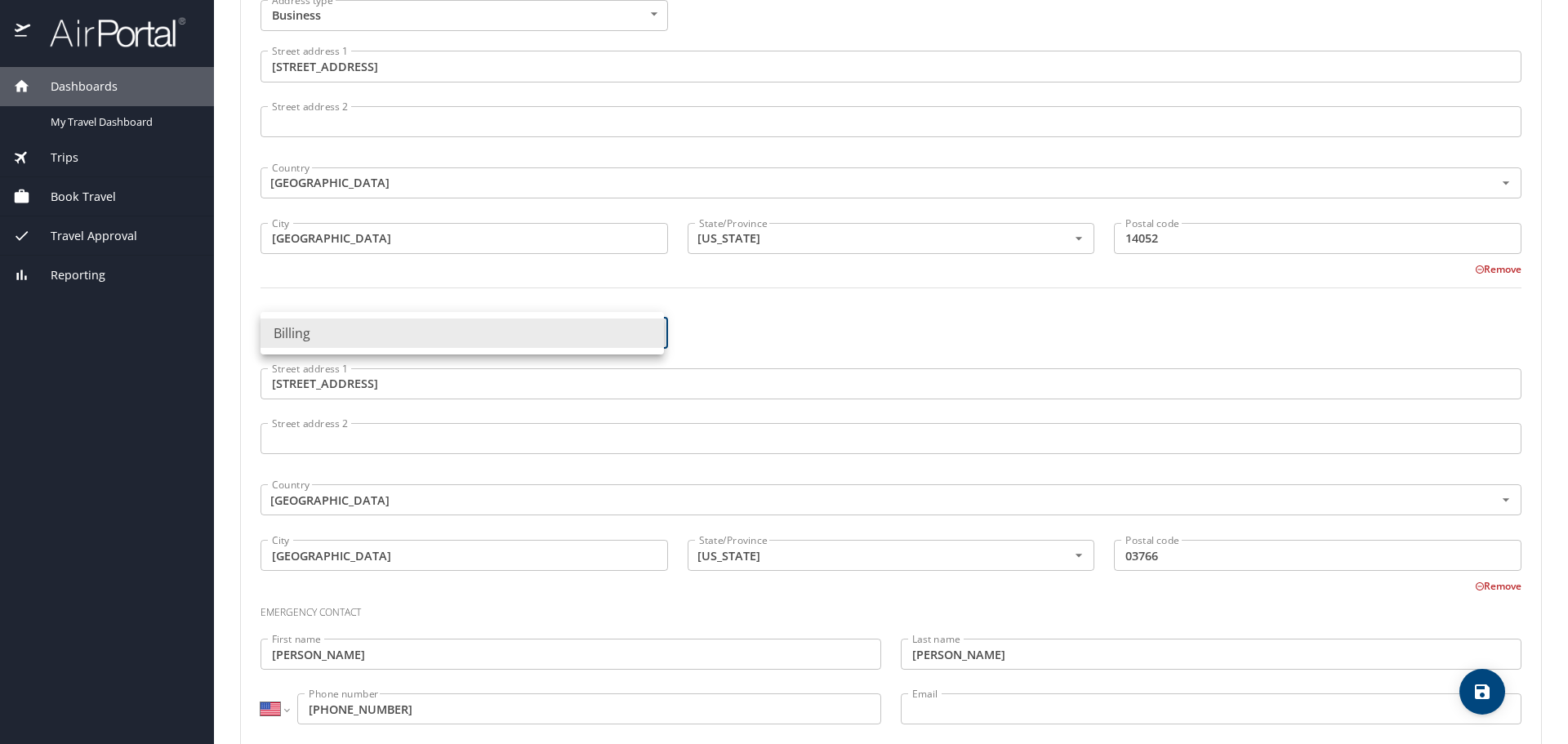
click at [653, 337] on li "Billing" at bounding box center [462, 333] width 403 height 29
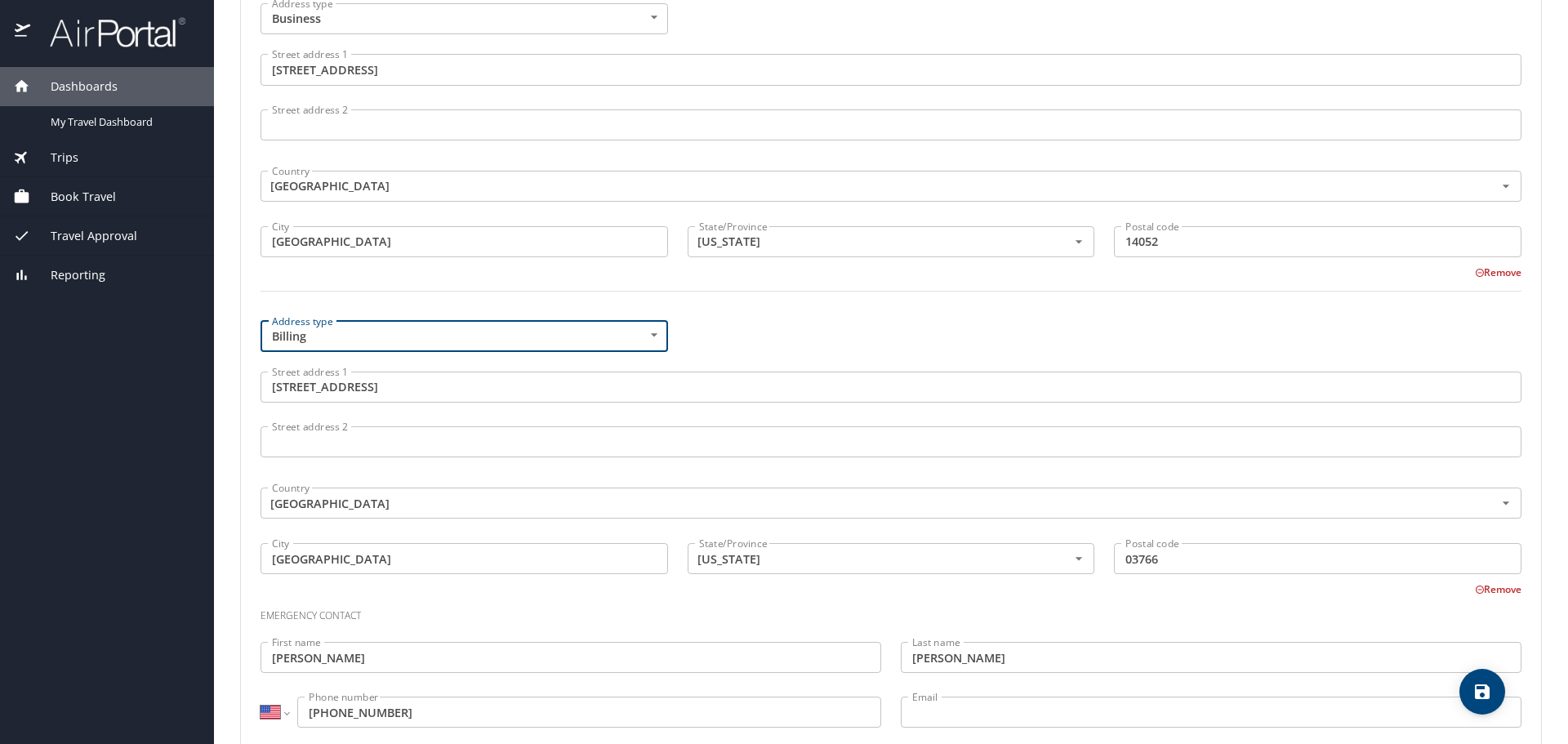
scroll to position [1014, 0]
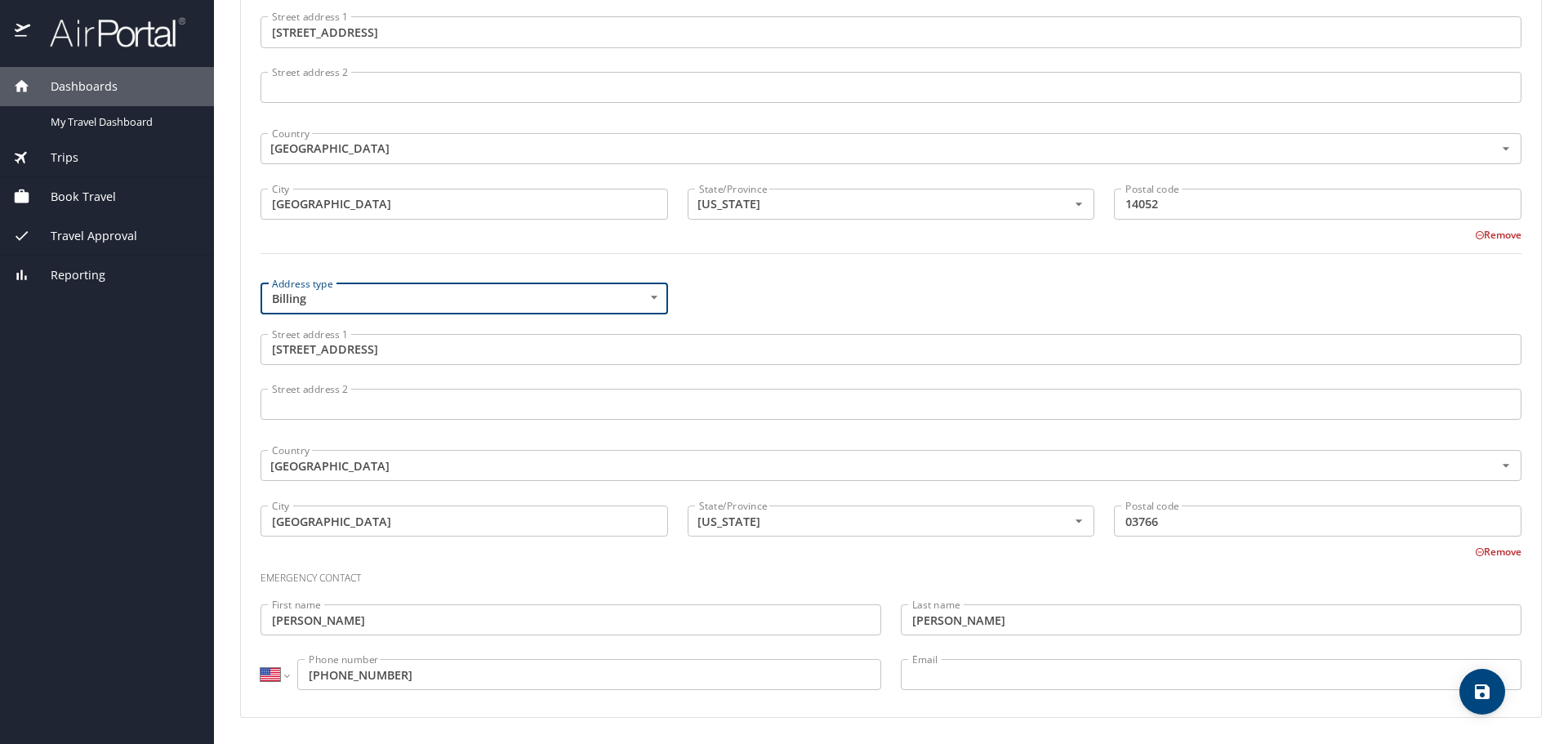
click at [1481, 554] on button "Remove" at bounding box center [1498, 552] width 46 height 14
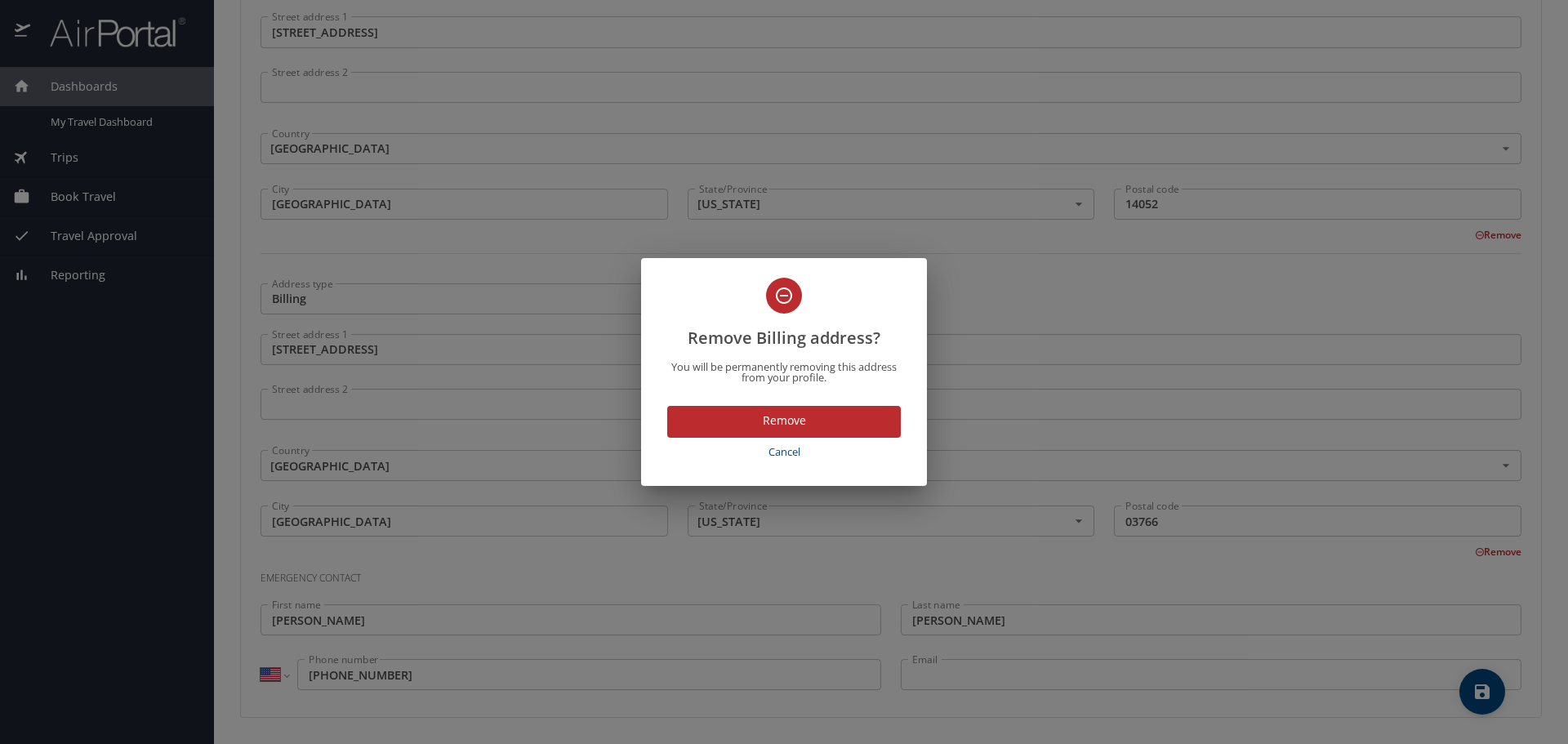
click at [789, 420] on span "Remove" at bounding box center [784, 420] width 207 height 20
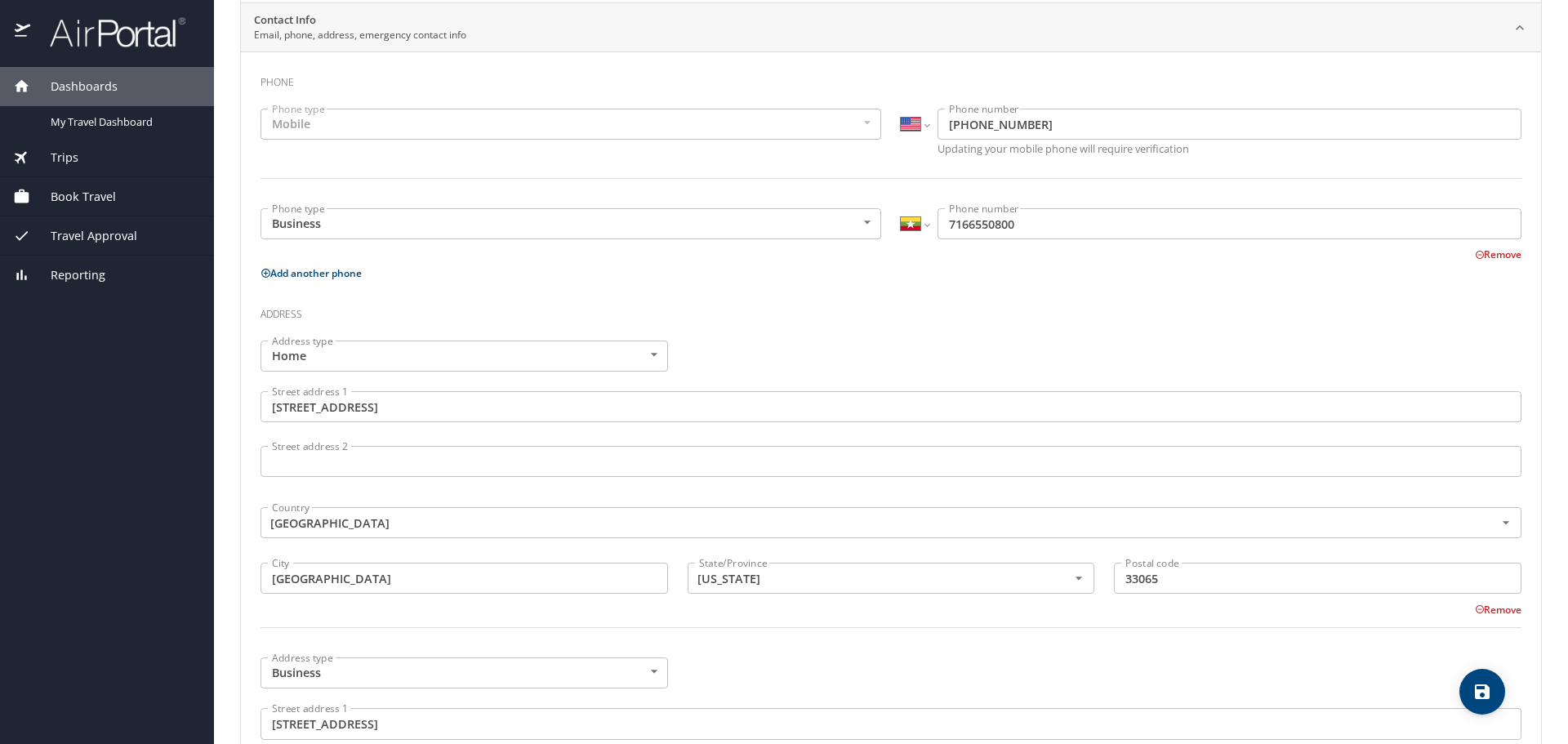
scroll to position [0, 0]
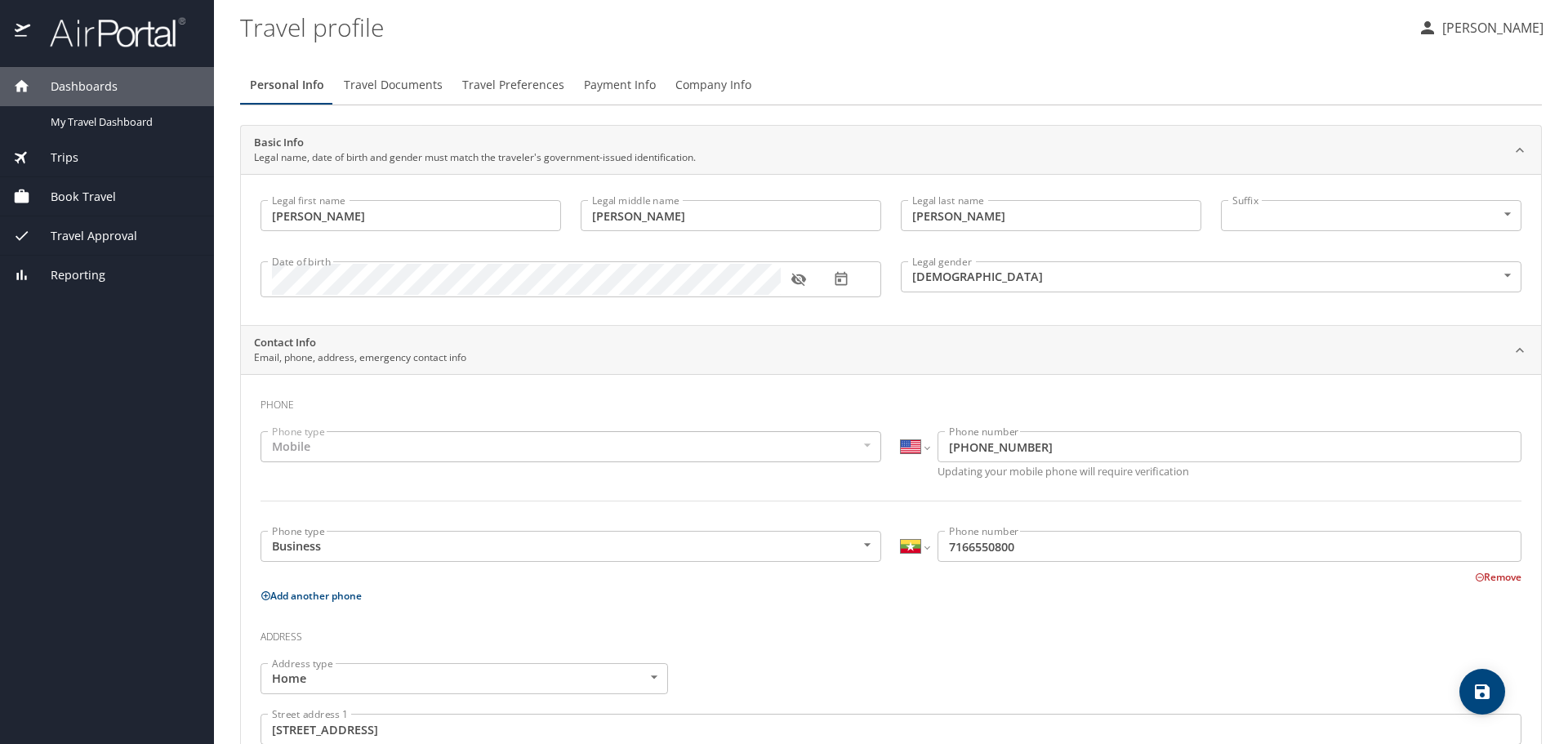
click at [415, 87] on span "Travel Documents" at bounding box center [393, 85] width 99 height 20
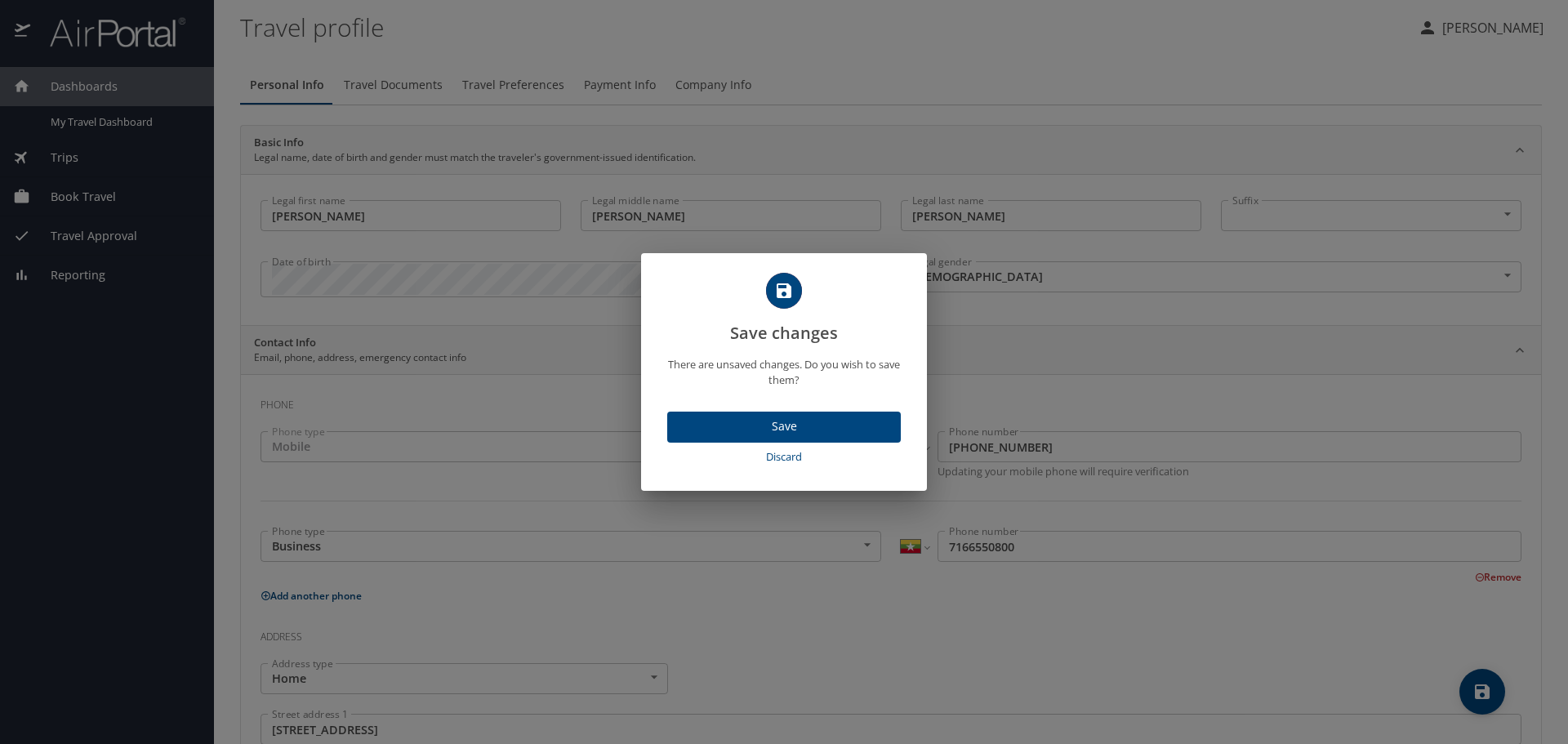
click at [809, 418] on span "Save" at bounding box center [784, 426] width 207 height 20
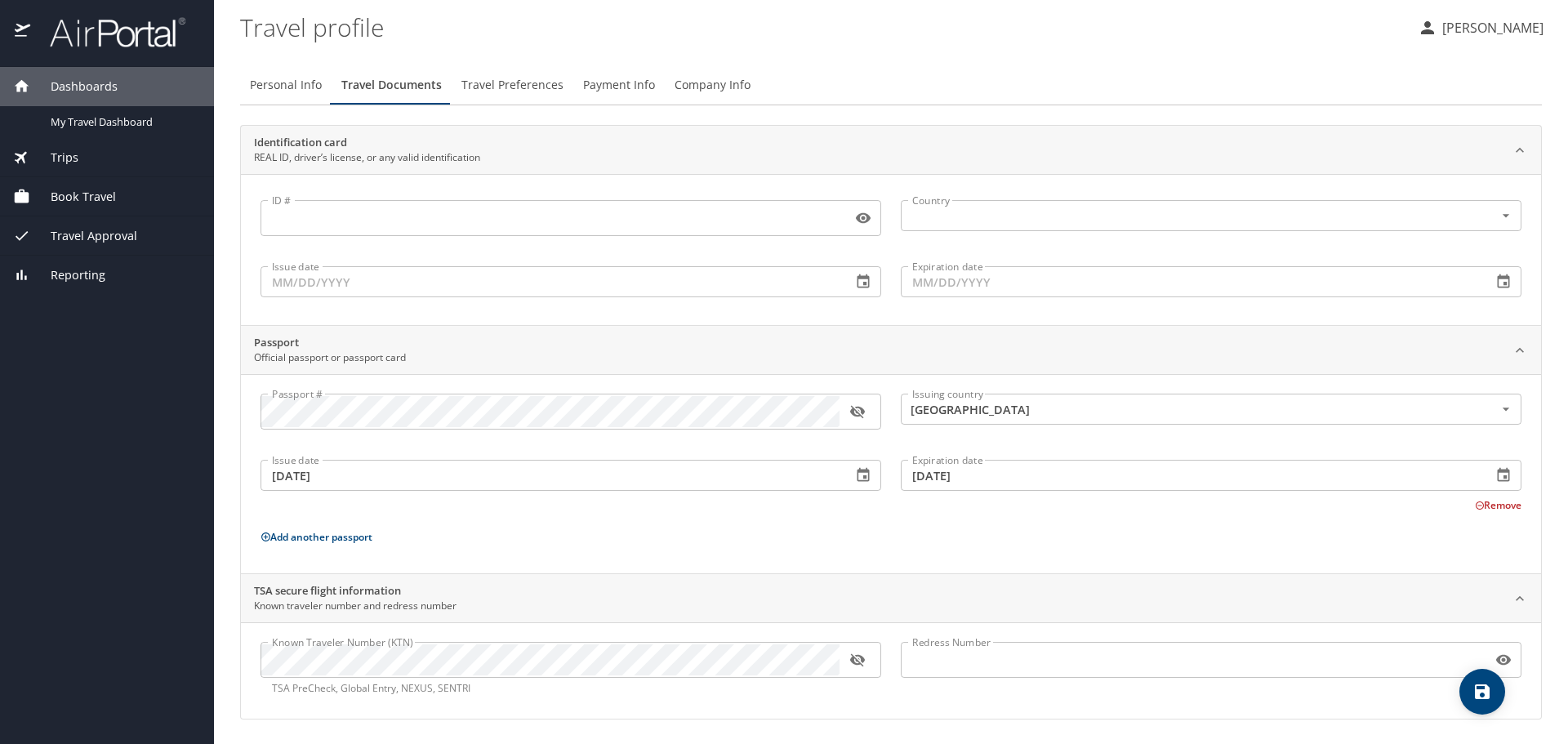
click at [859, 412] on icon "button" at bounding box center [857, 411] width 16 height 16
click at [856, 407] on icon "button" at bounding box center [857, 412] width 15 height 11
click at [517, 81] on span "Travel Preferences" at bounding box center [512, 85] width 102 height 20
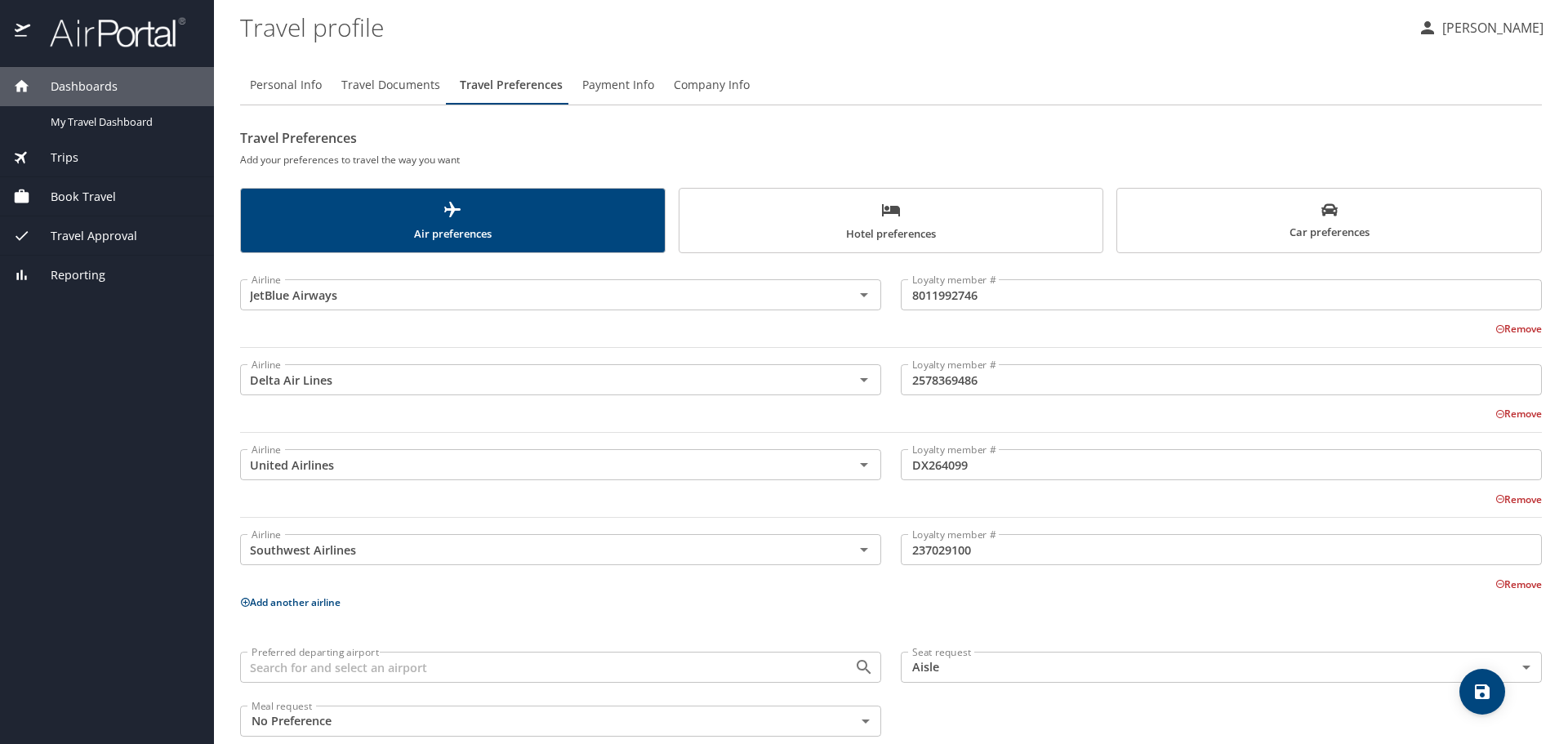
click at [841, 202] on span "Hotel preferences" at bounding box center [891, 222] width 404 height 44
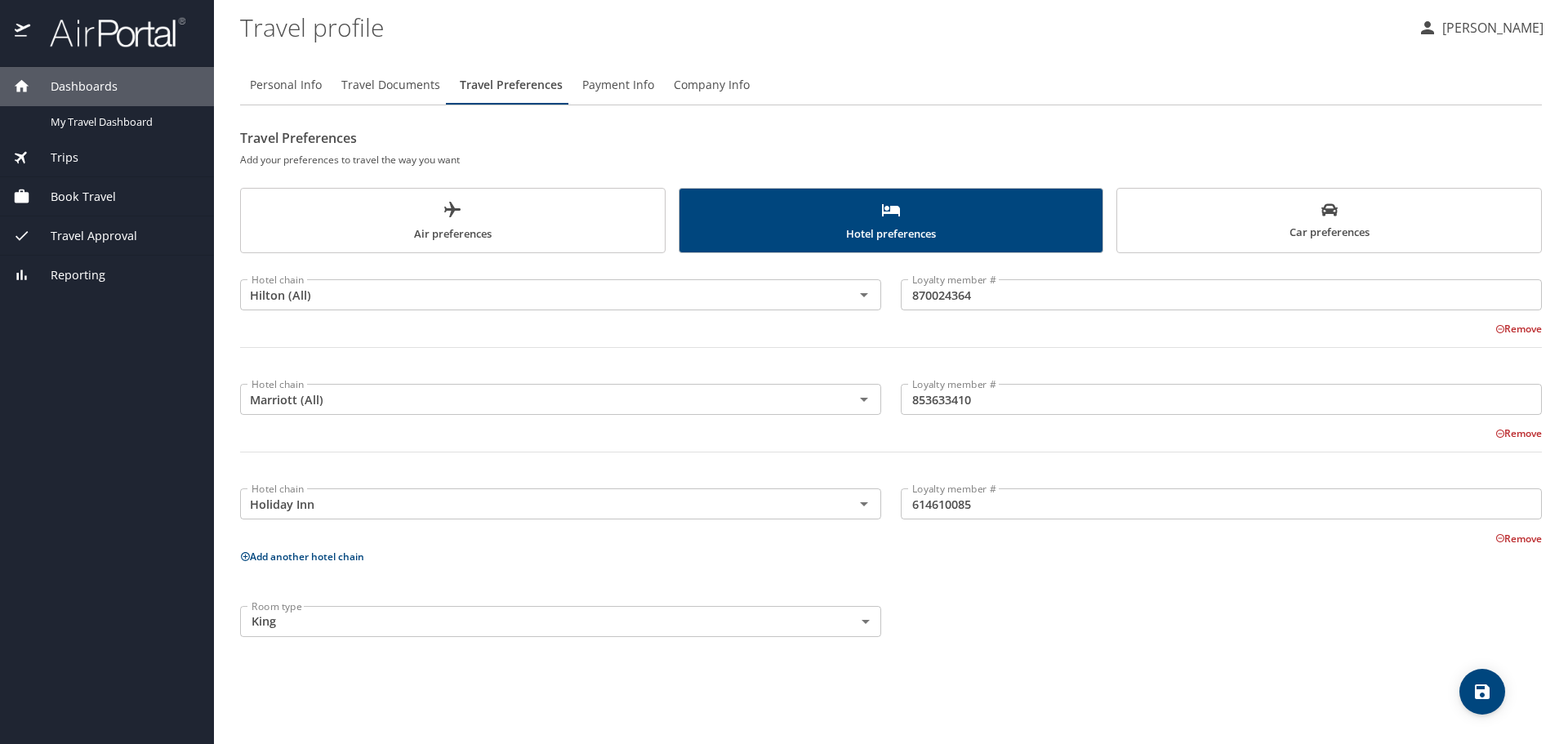
click at [1309, 203] on span "Car preferences" at bounding box center [1329, 222] width 404 height 40
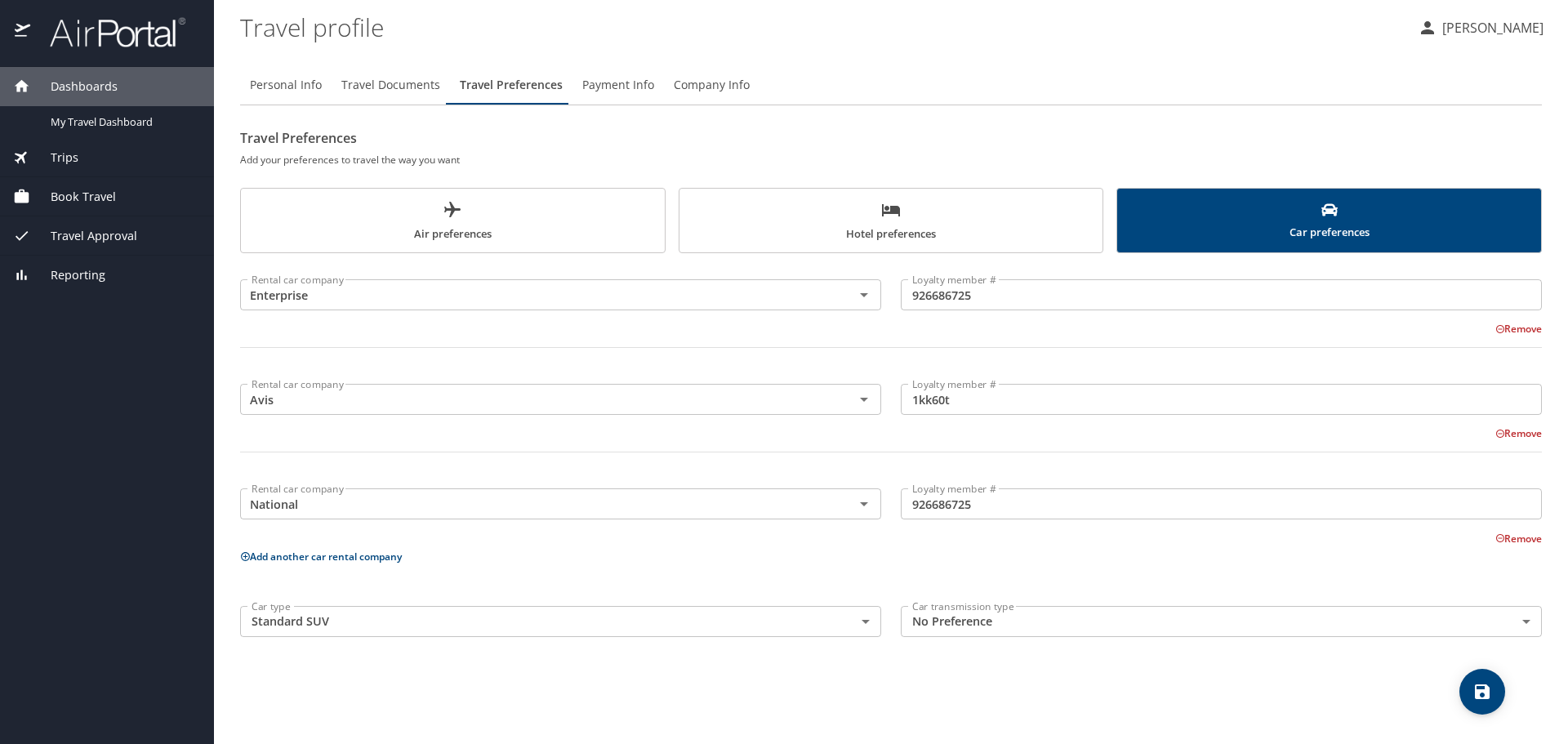
click at [878, 218] on span "Hotel preferences" at bounding box center [891, 222] width 404 height 44
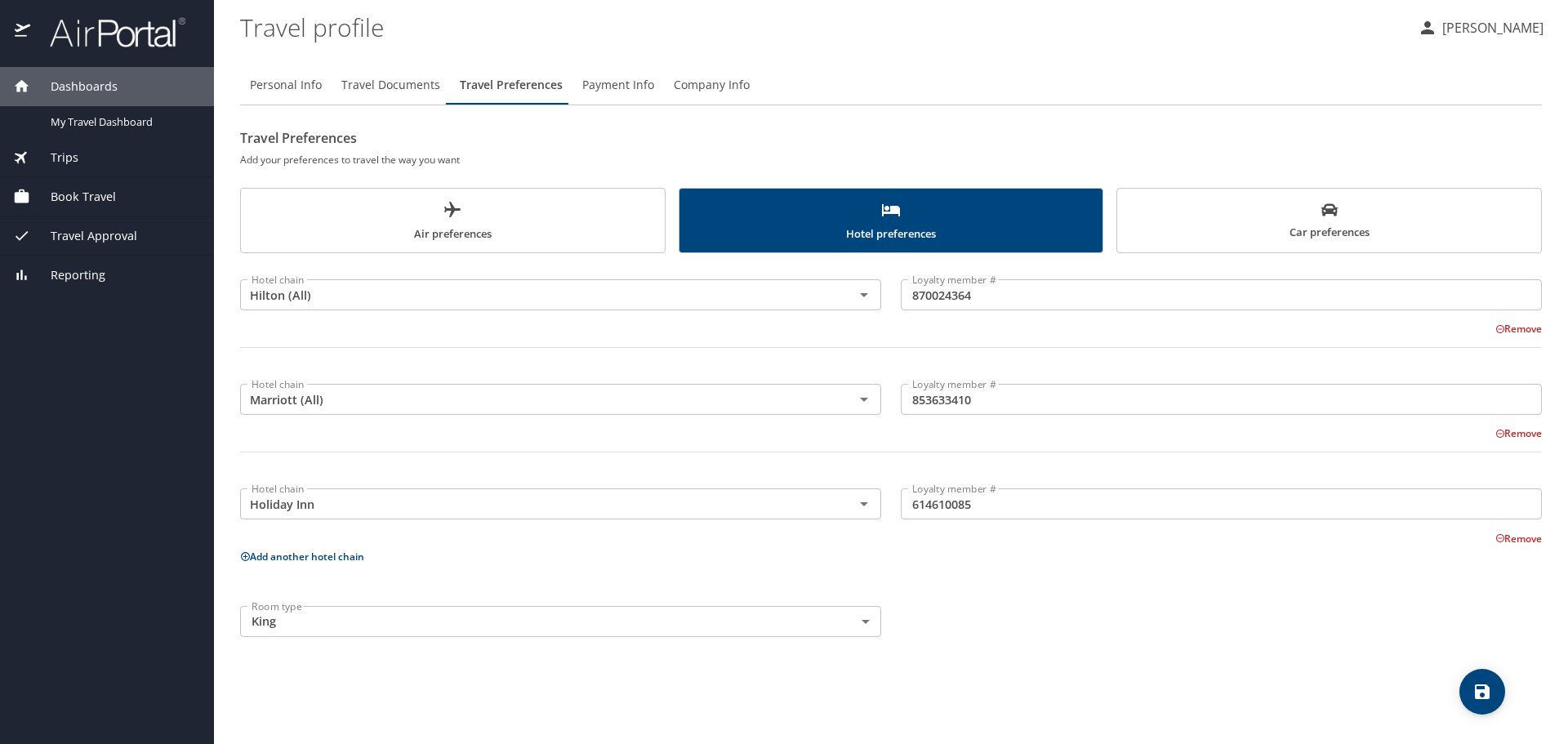
click at [488, 213] on span "Air preferences" at bounding box center [453, 222] width 404 height 44
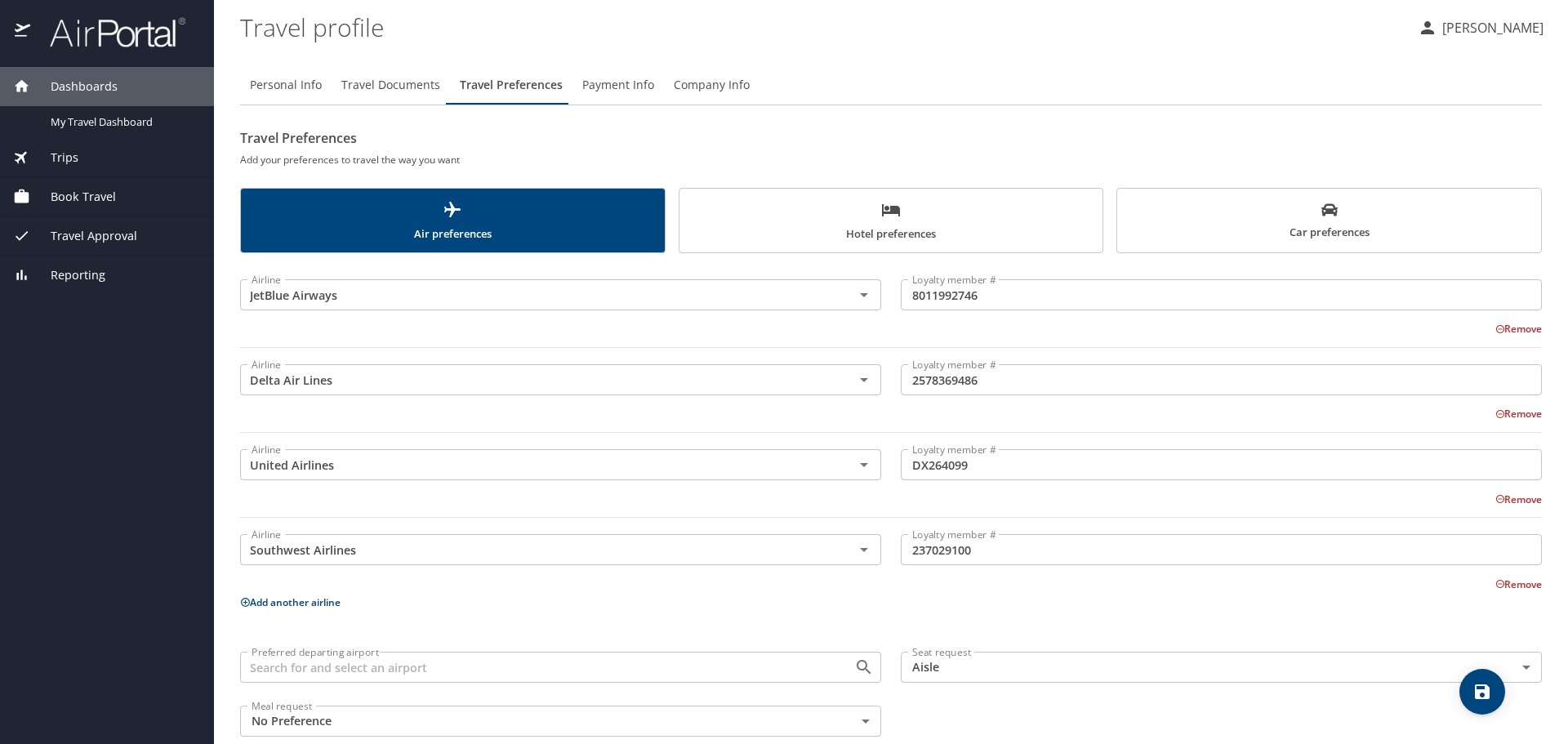
click at [631, 91] on span "Payment Info" at bounding box center [618, 85] width 72 height 20
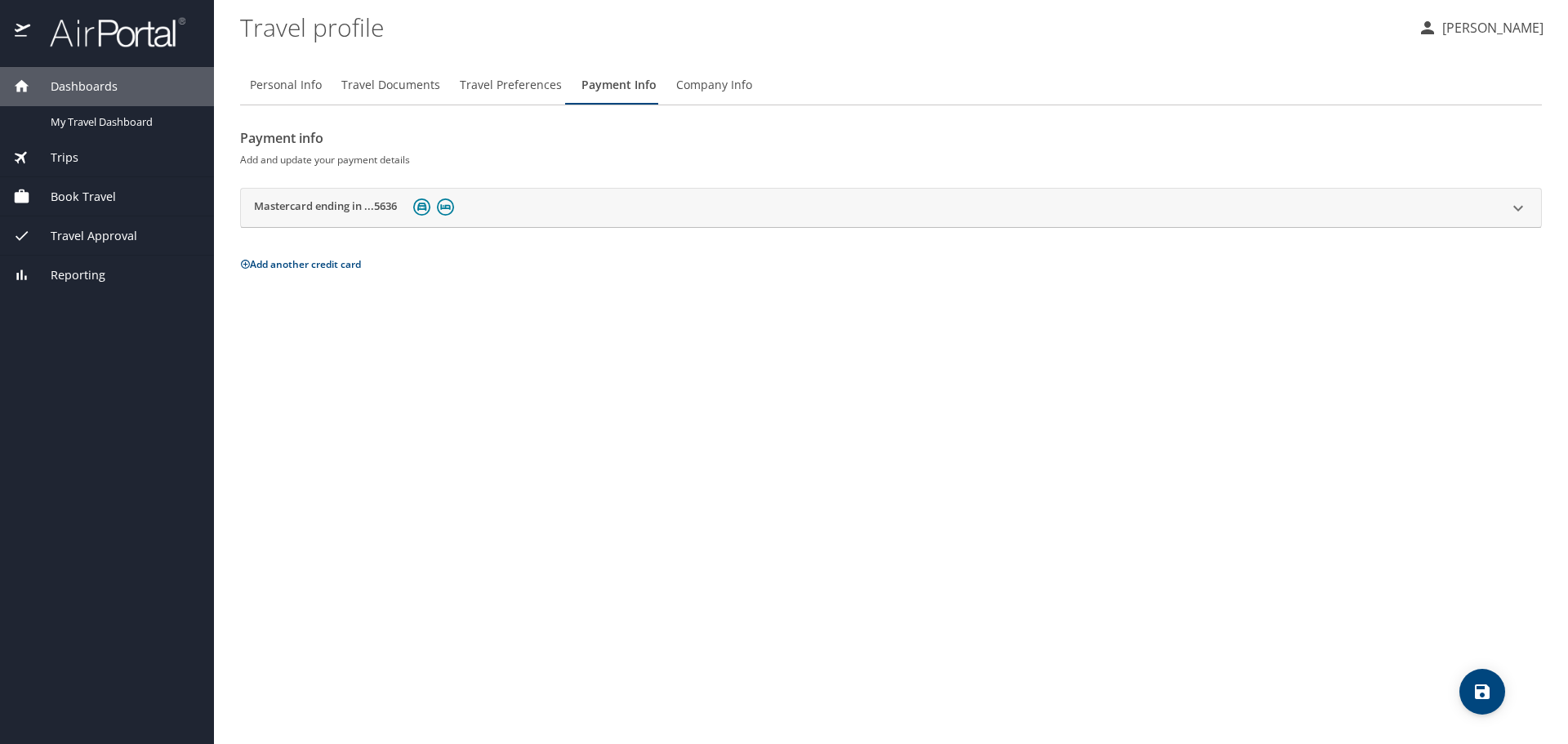
click at [695, 86] on span "Company Info" at bounding box center [713, 85] width 76 height 20
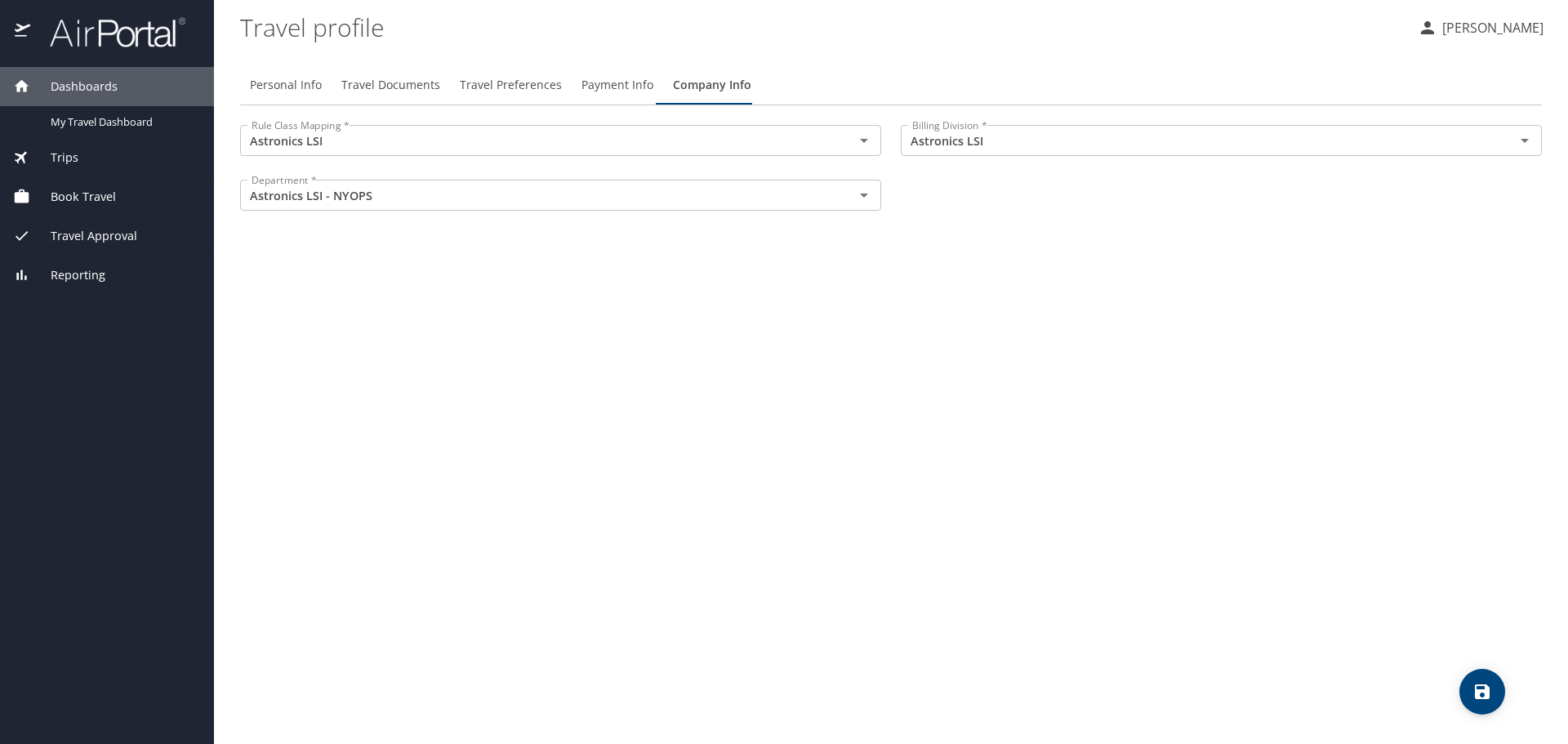
click at [291, 85] on span "Personal Info" at bounding box center [286, 85] width 72 height 20
select select "US"
select select "MM"
select select "US"
